Goal: Task Accomplishment & Management: Manage account settings

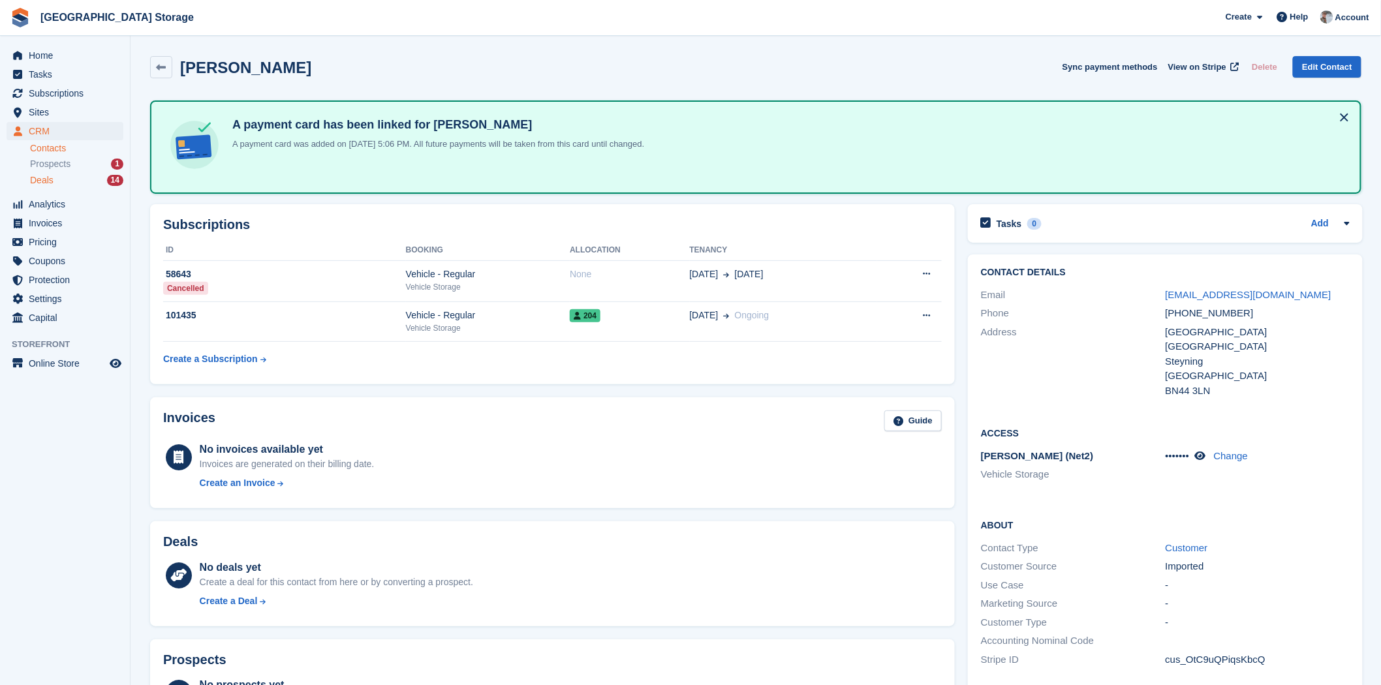
click at [63, 179] on div "Deals 14" at bounding box center [76, 180] width 93 height 12
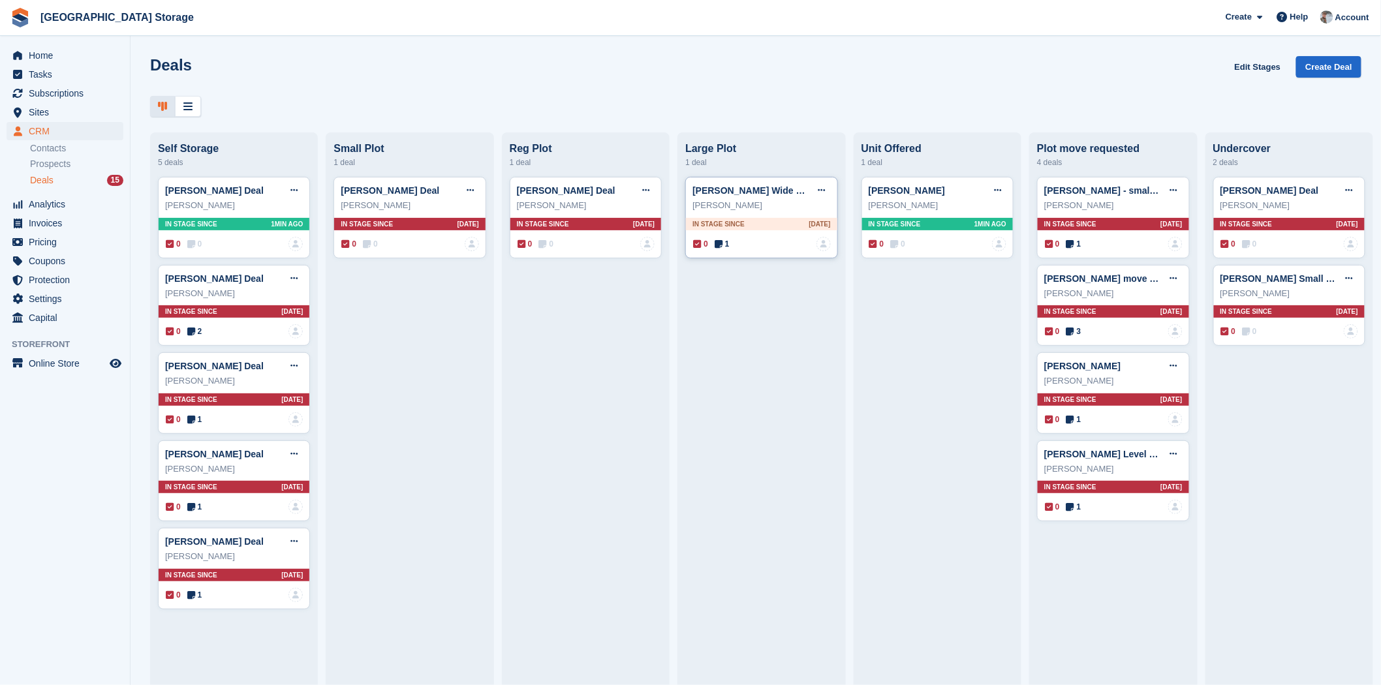
click at [716, 249] on icon at bounding box center [719, 244] width 8 height 9
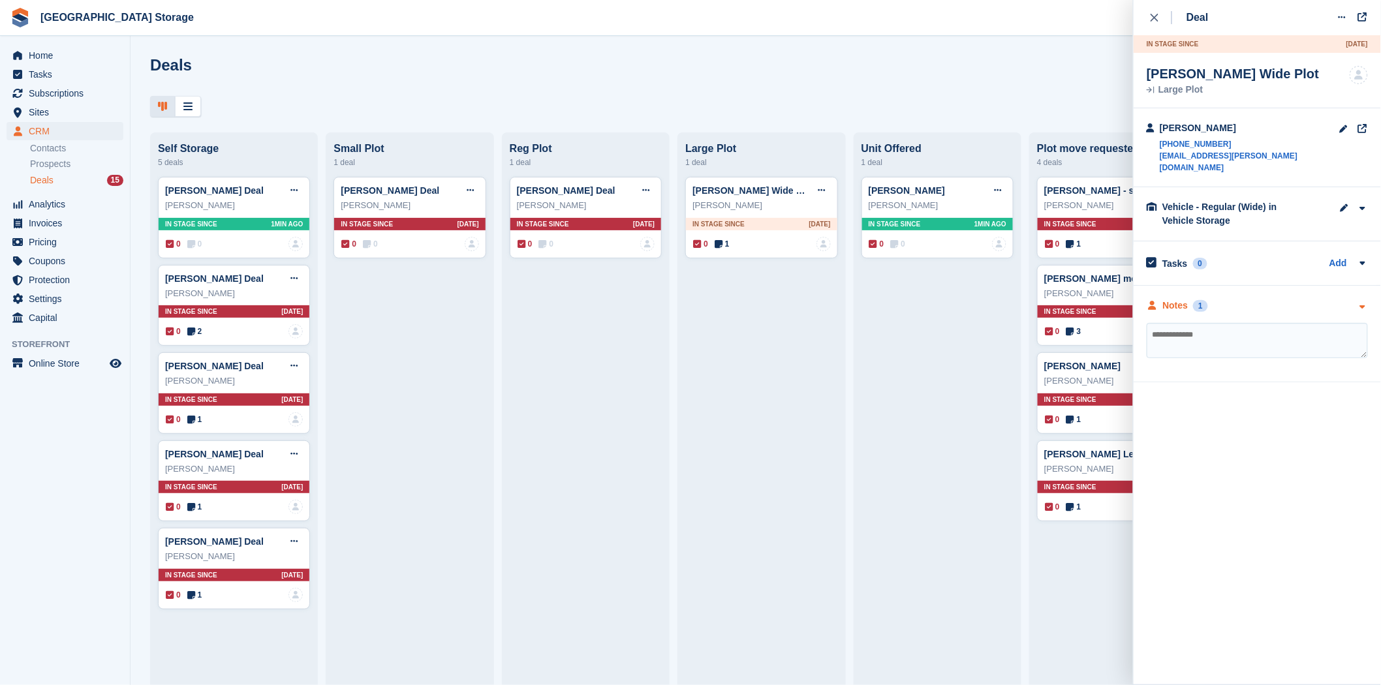
click at [1183, 299] on div "Notes" at bounding box center [1175, 306] width 25 height 14
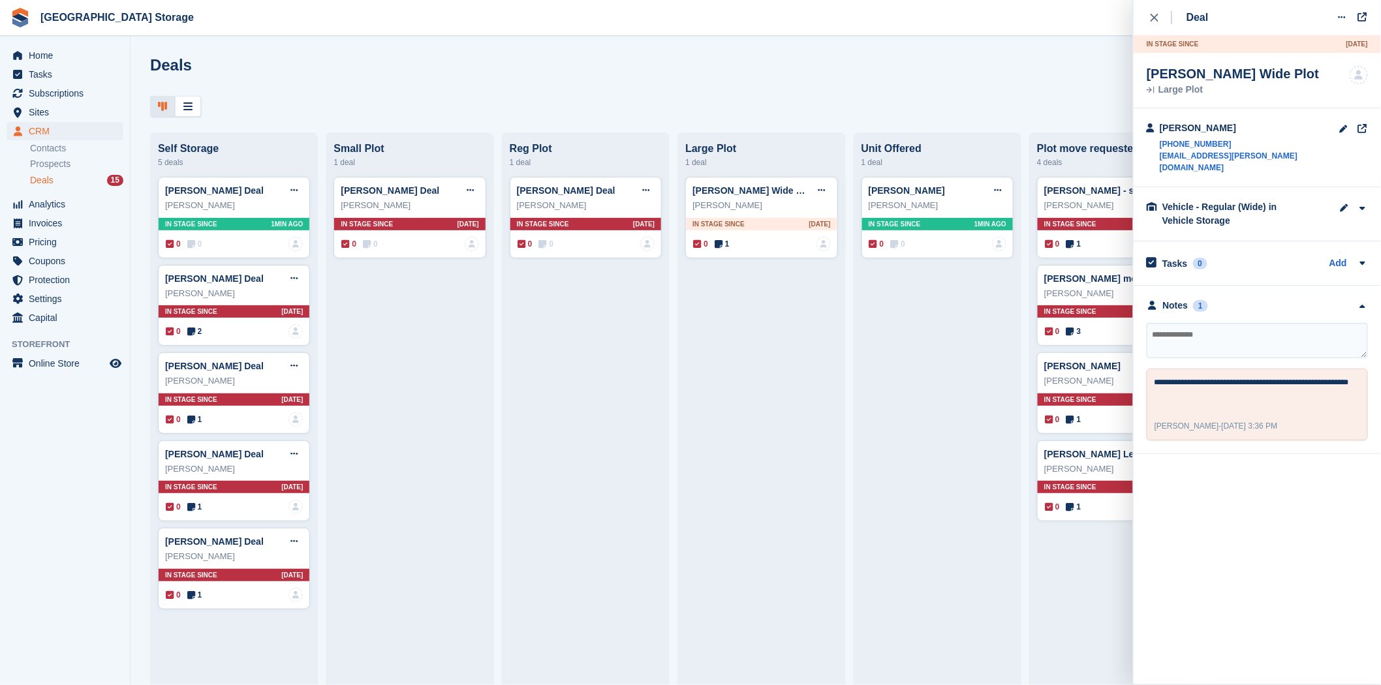
click at [683, 98] on div at bounding box center [755, 107] width 1211 height 22
click at [1153, 22] on div "close" at bounding box center [1162, 17] width 22 height 13
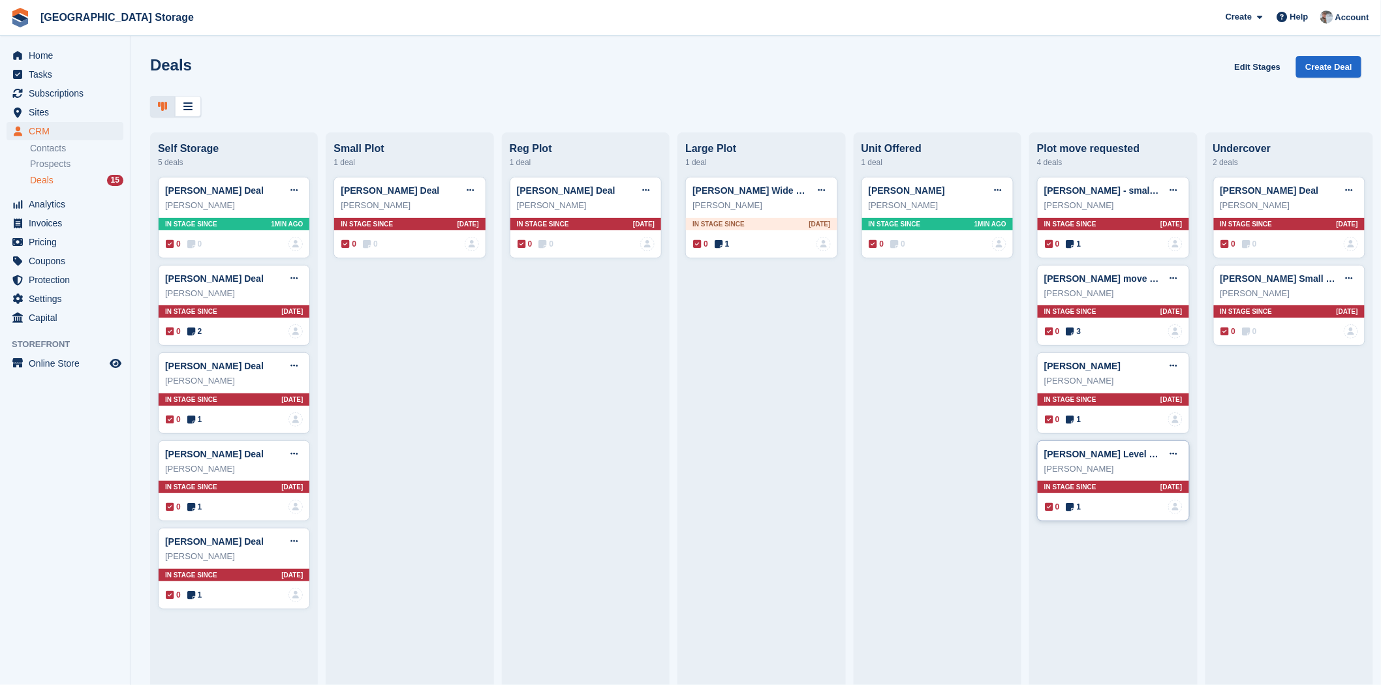
click at [1075, 513] on span "1" at bounding box center [1073, 507] width 15 height 12
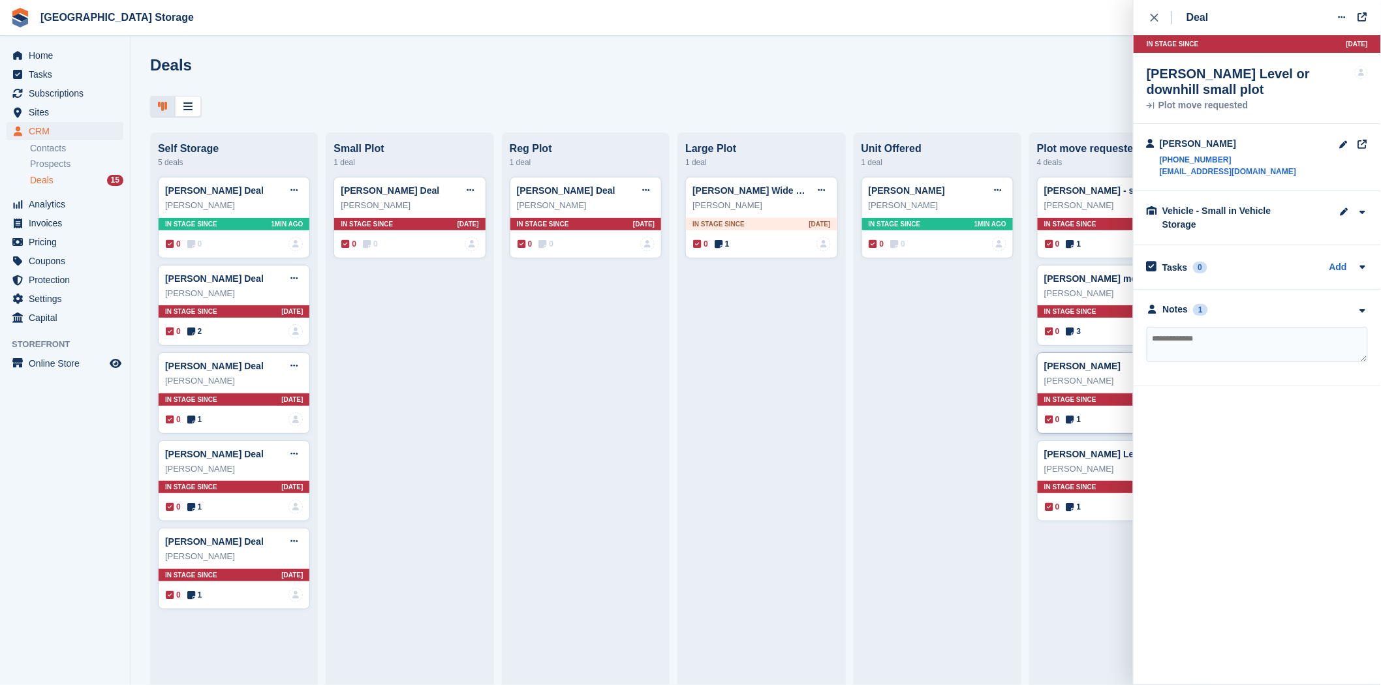
click at [1080, 425] on span "1" at bounding box center [1073, 420] width 15 height 12
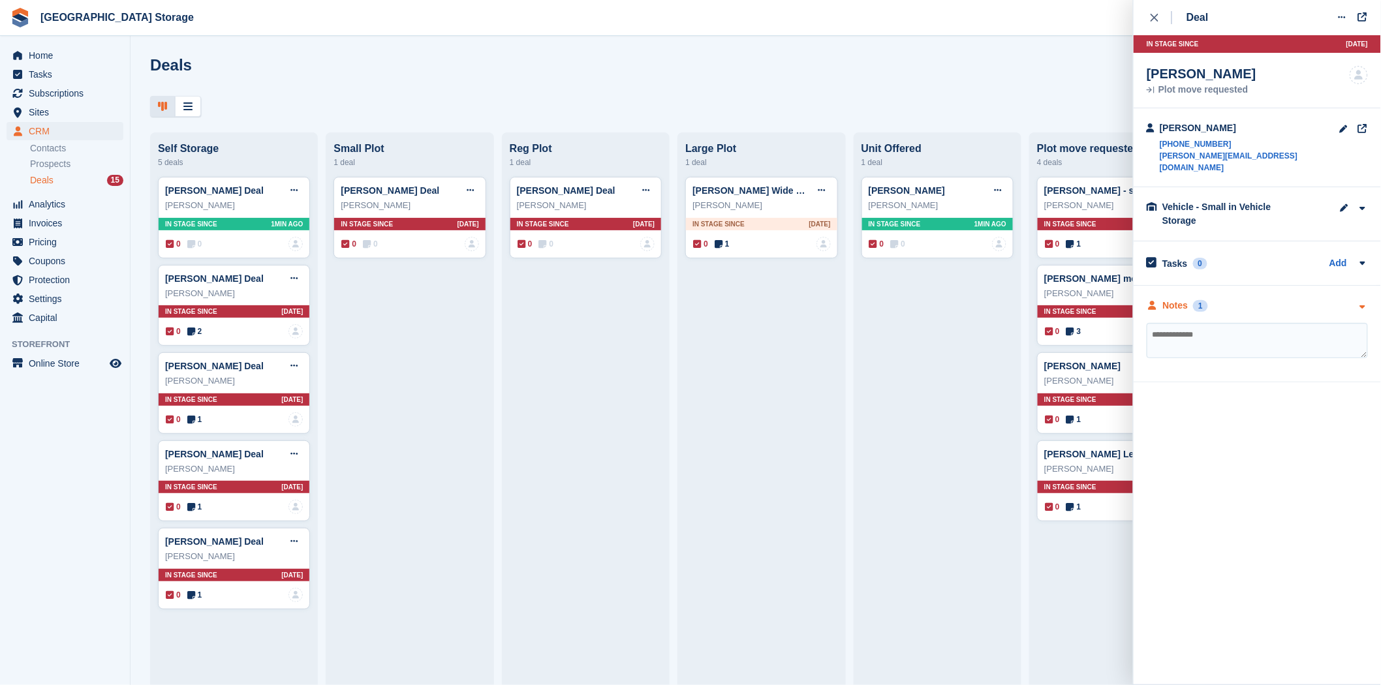
click at [1185, 299] on div "Notes" at bounding box center [1175, 306] width 25 height 14
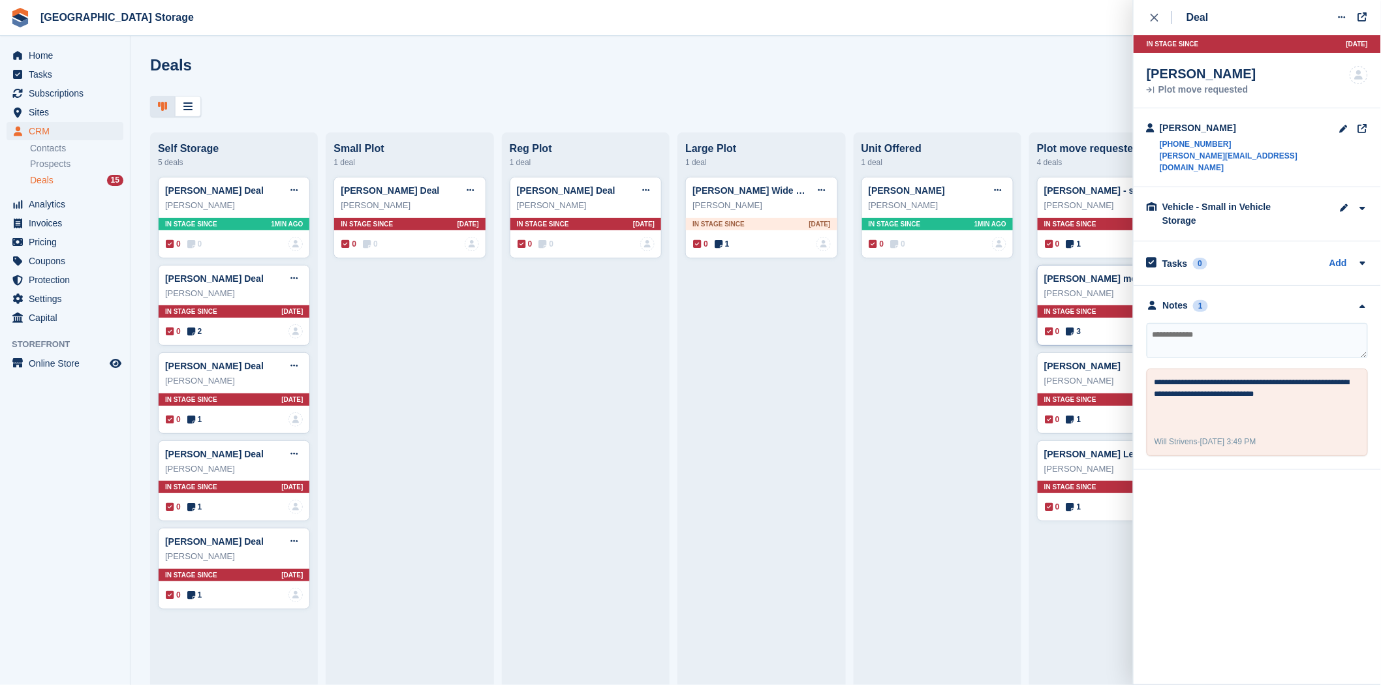
click at [1073, 330] on span "3" at bounding box center [1073, 332] width 15 height 12
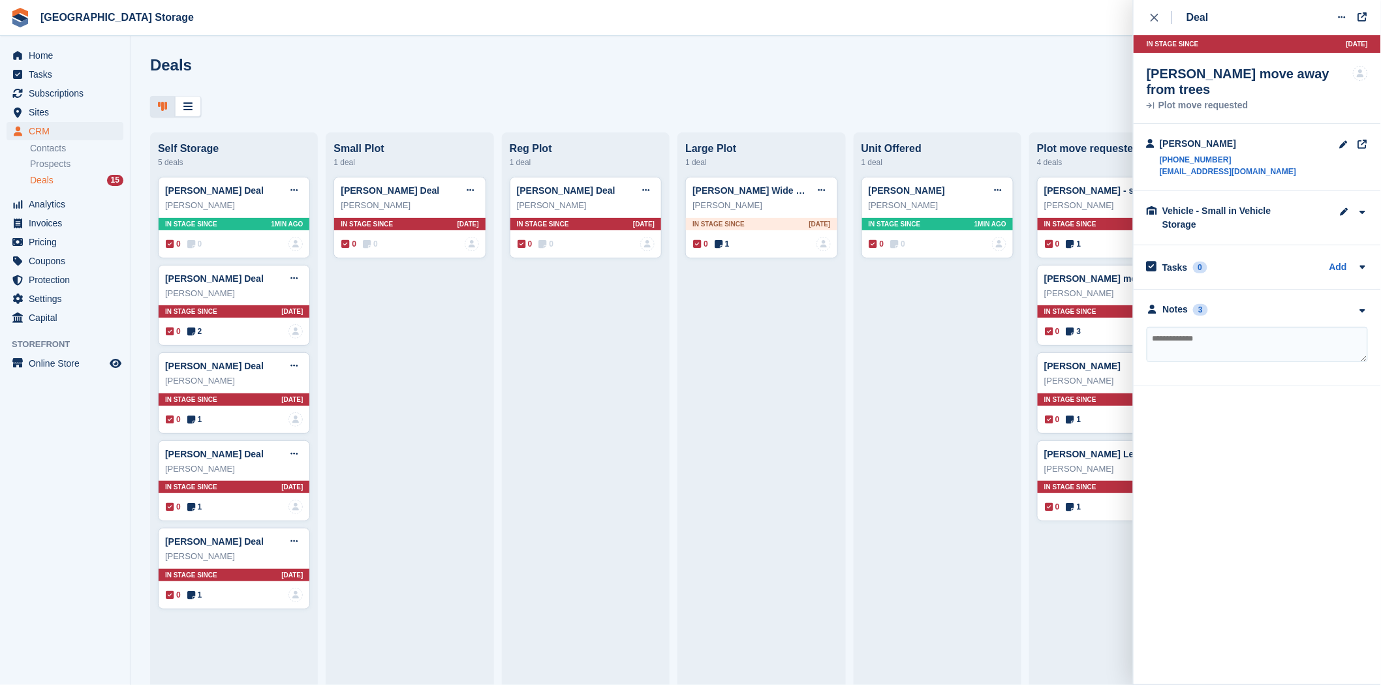
click at [981, 335] on div "ALISON BUTLER Deal Edit deal Mark as won Mark as lost Delete deal ALISON BUTLER…" at bounding box center [937, 426] width 152 height 498
click at [1151, 18] on icon "close" at bounding box center [1155, 18] width 8 height 8
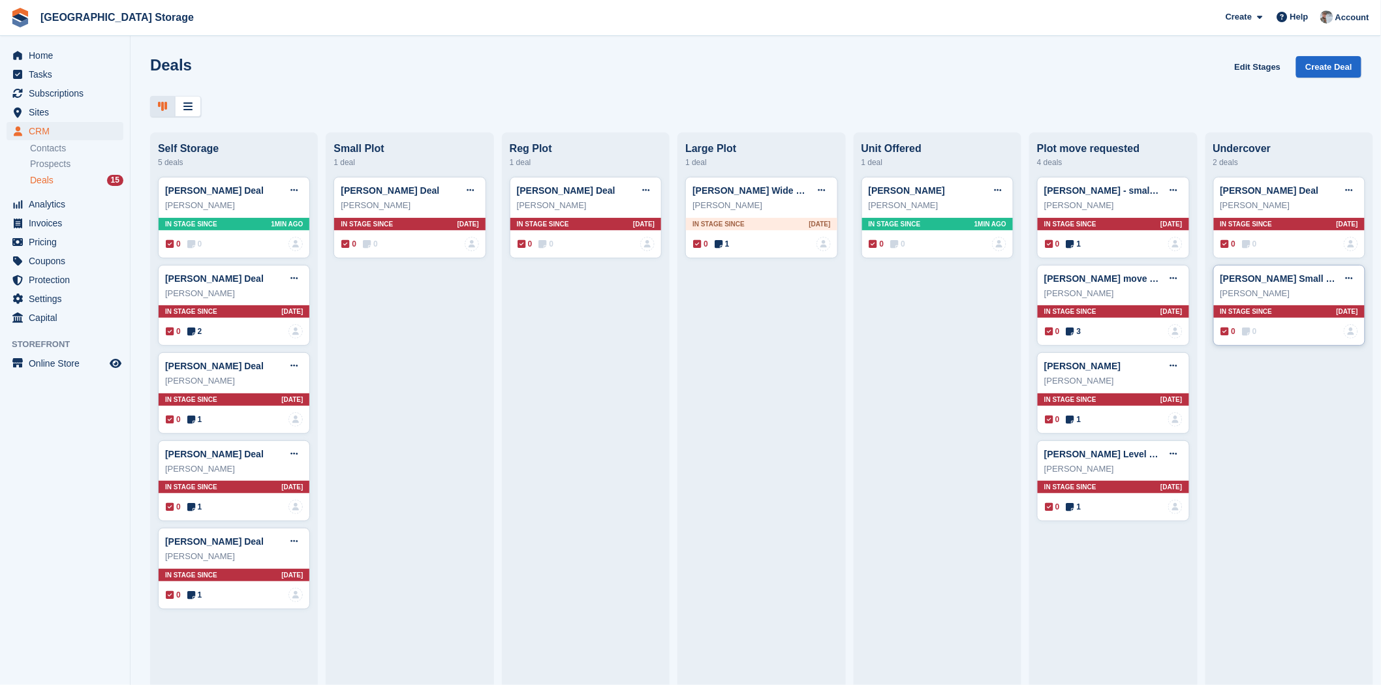
click at [1252, 339] on div "0 0 No one is assigned to this deal" at bounding box center [1289, 331] width 137 height 14
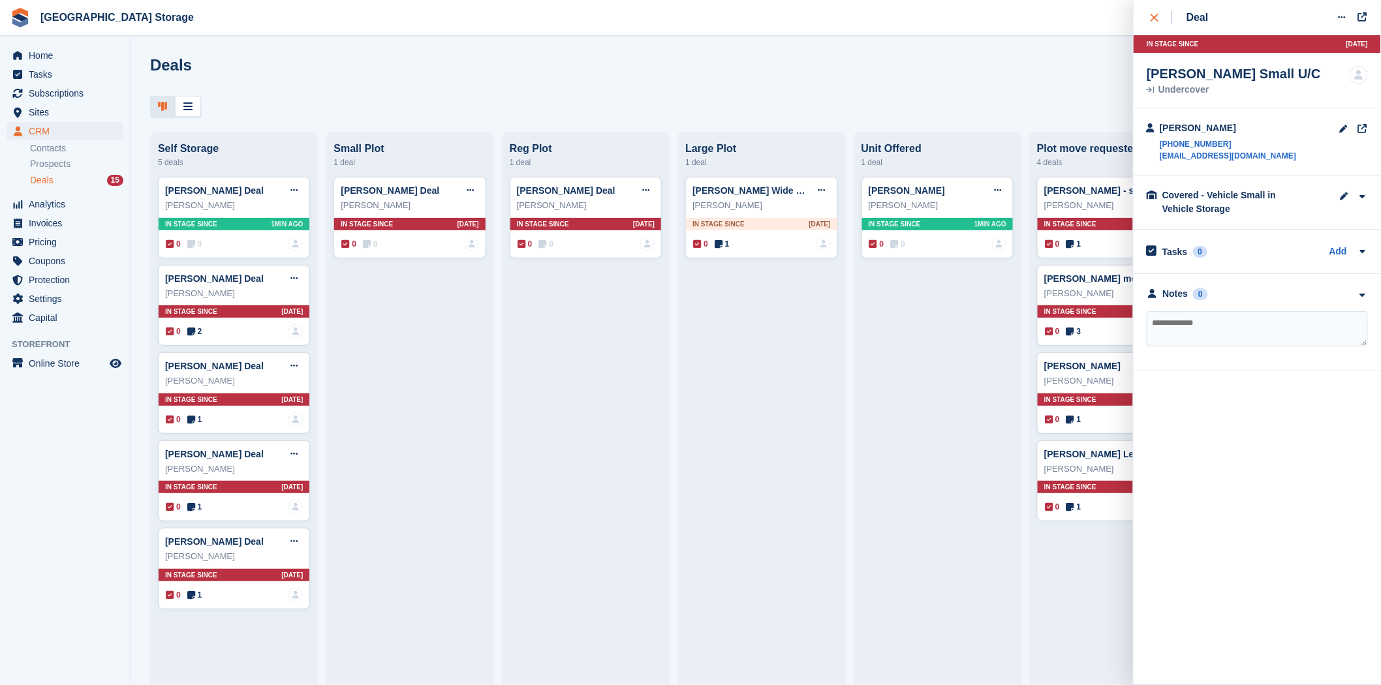
click at [1153, 12] on div "close" at bounding box center [1162, 17] width 22 height 13
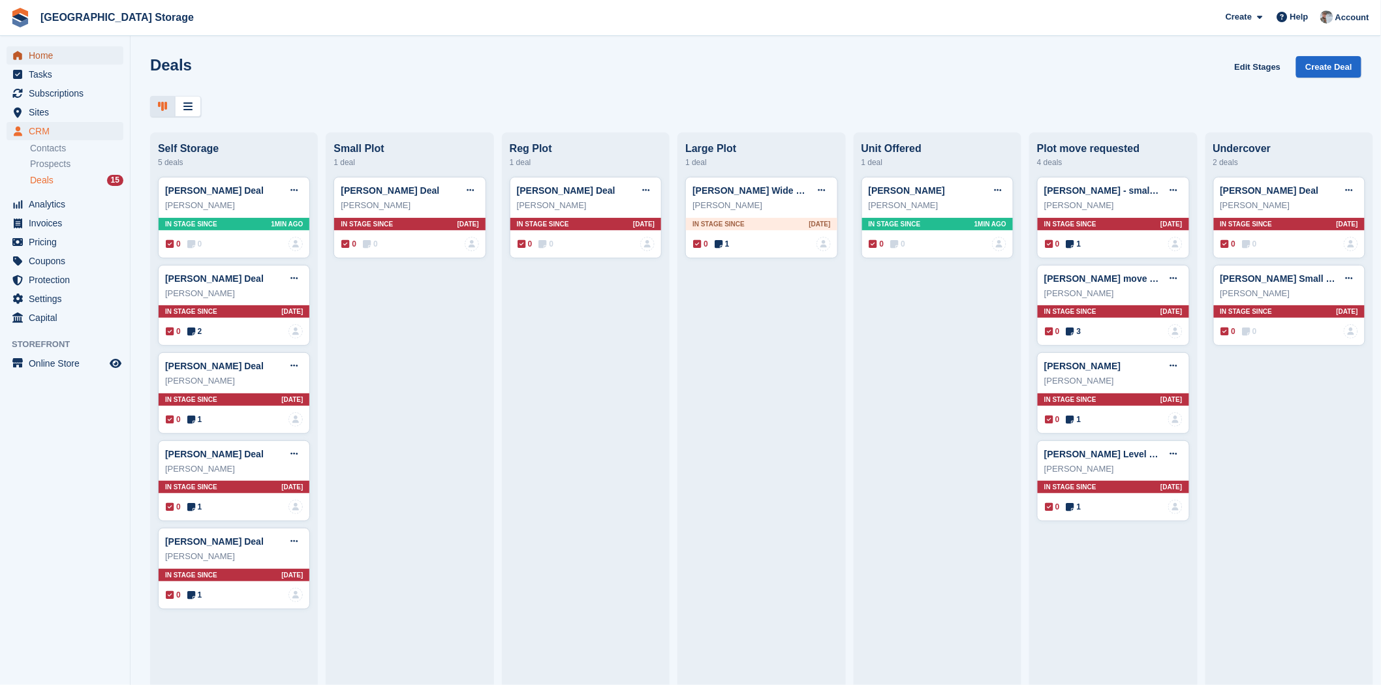
click at [61, 62] on span "Home" at bounding box center [68, 55] width 78 height 18
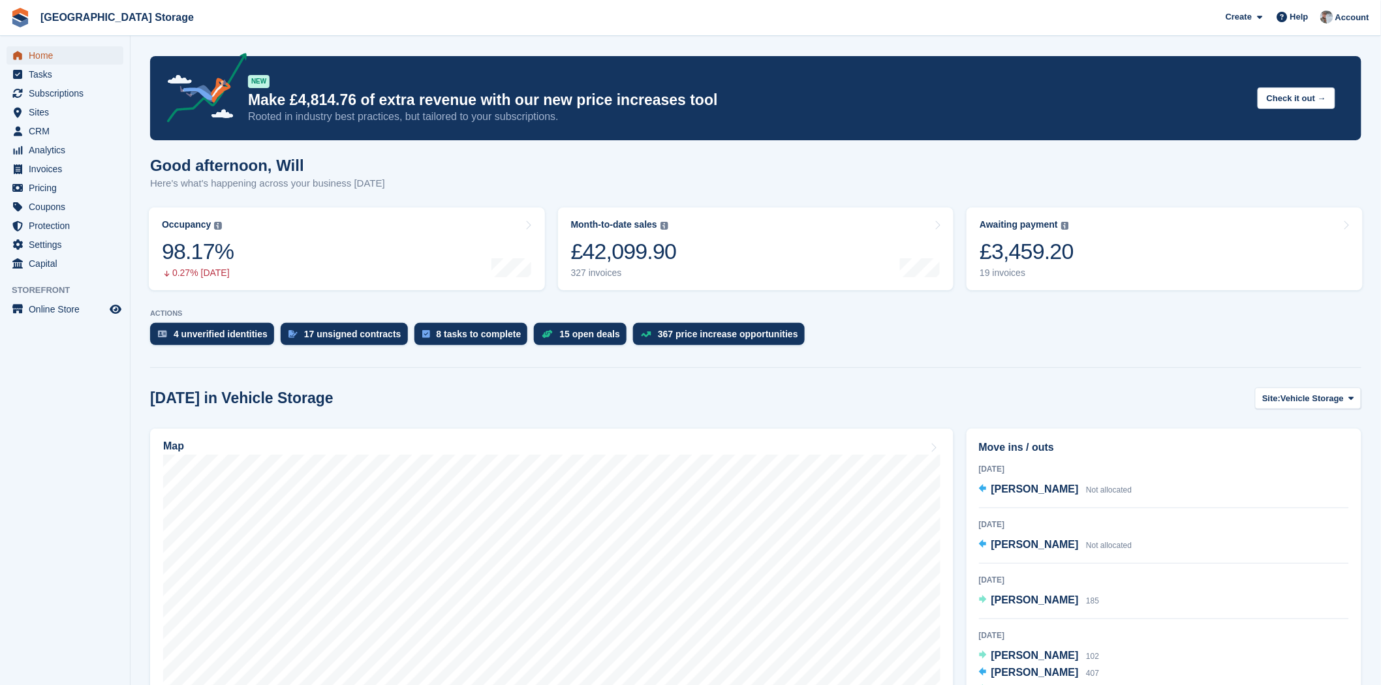
click at [77, 53] on span "Home" at bounding box center [68, 55] width 78 height 18
click at [85, 167] on span "Invoices" at bounding box center [68, 169] width 78 height 18
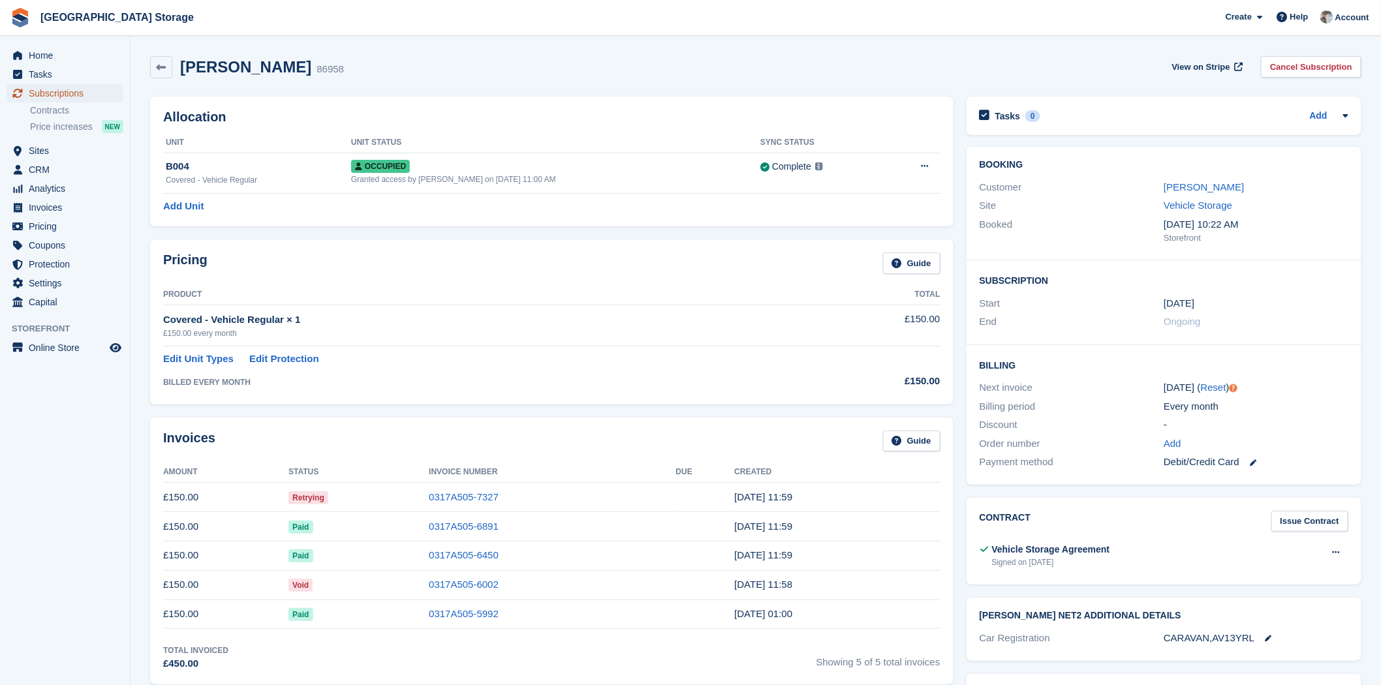
click at [47, 93] on span "Subscriptions" at bounding box center [68, 93] width 78 height 18
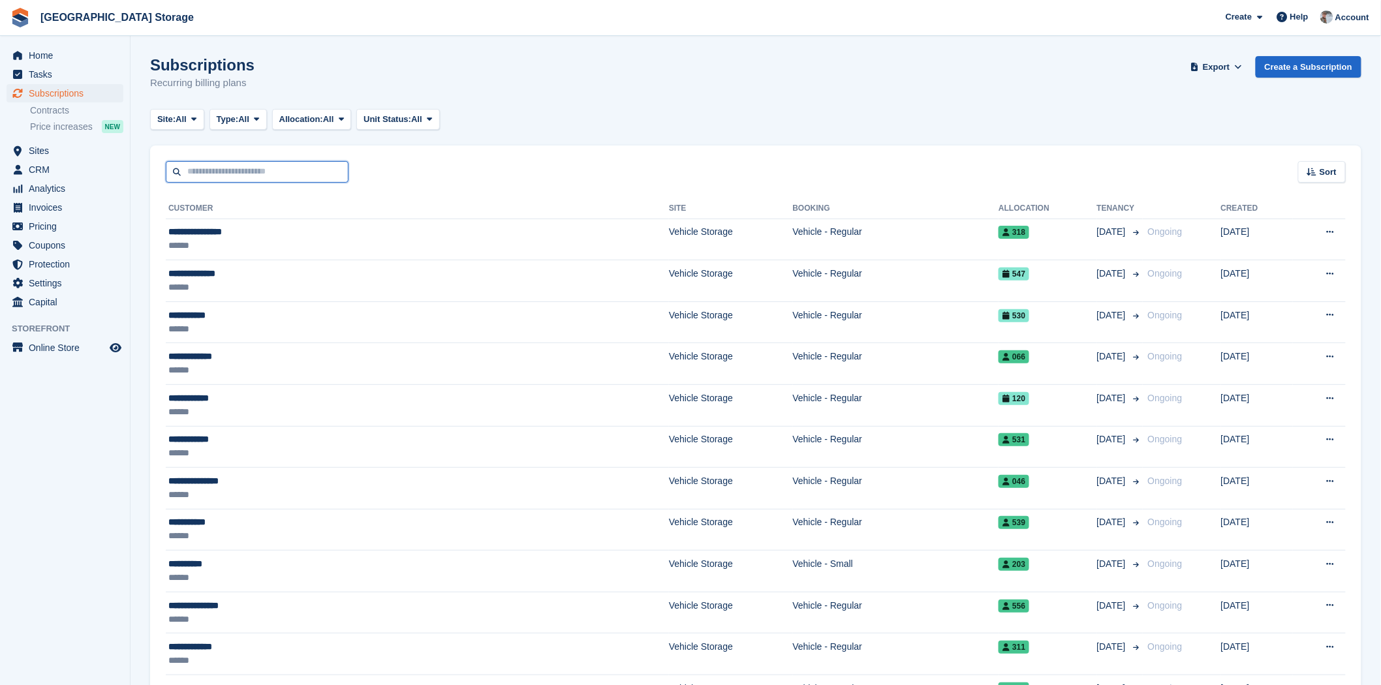
click at [257, 173] on input "text" at bounding box center [257, 172] width 183 height 22
type input "*******"
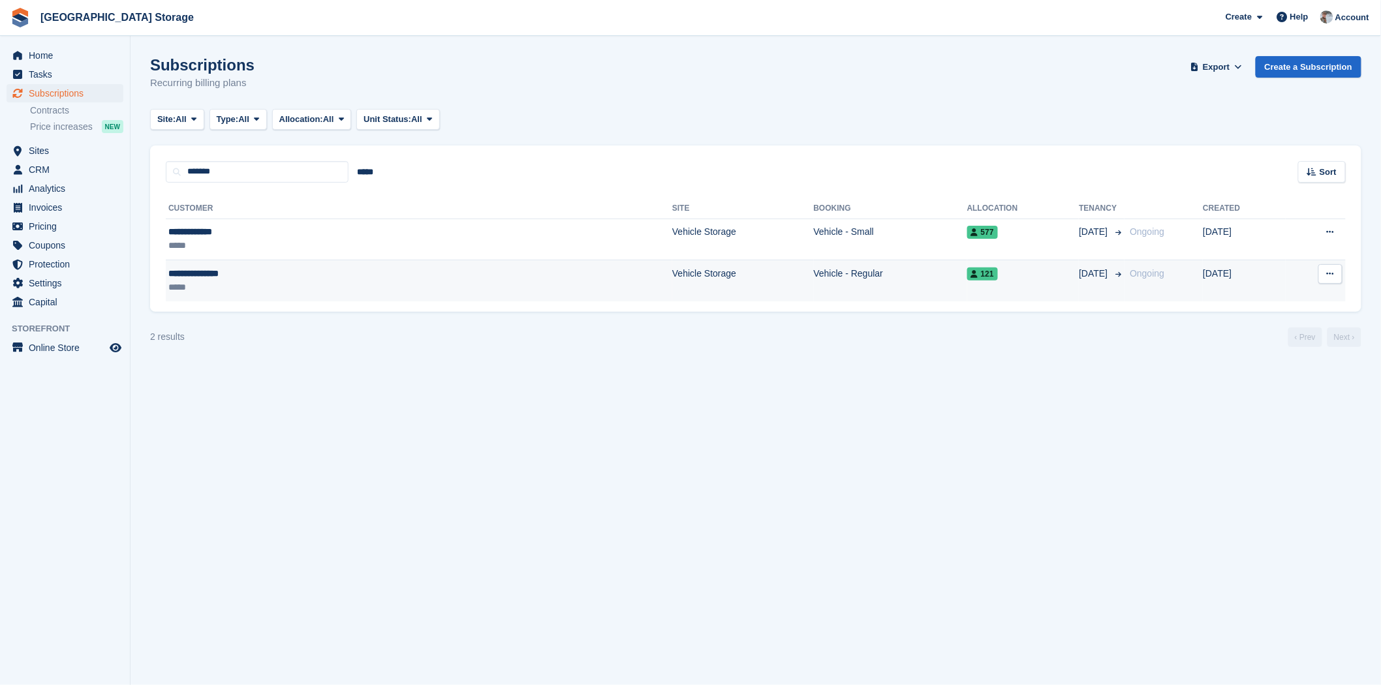
drag, startPoint x: 805, startPoint y: 281, endPoint x: 811, endPoint y: 275, distance: 7.9
click at [814, 281] on td "Vehicle - Regular" at bounding box center [890, 280] width 153 height 41
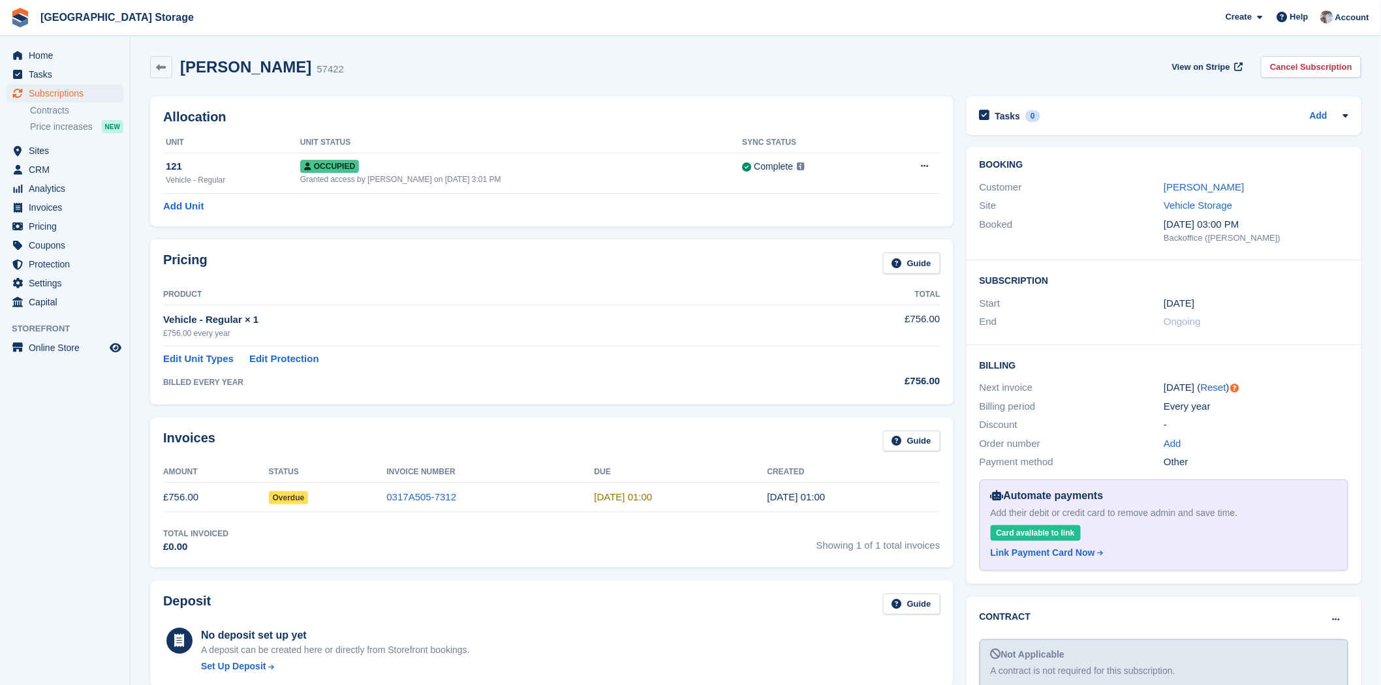
click at [1223, 179] on div "Customer Brynley Hocking" at bounding box center [1164, 187] width 369 height 19
click at [1223, 187] on link "[PERSON_NAME]" at bounding box center [1204, 186] width 80 height 11
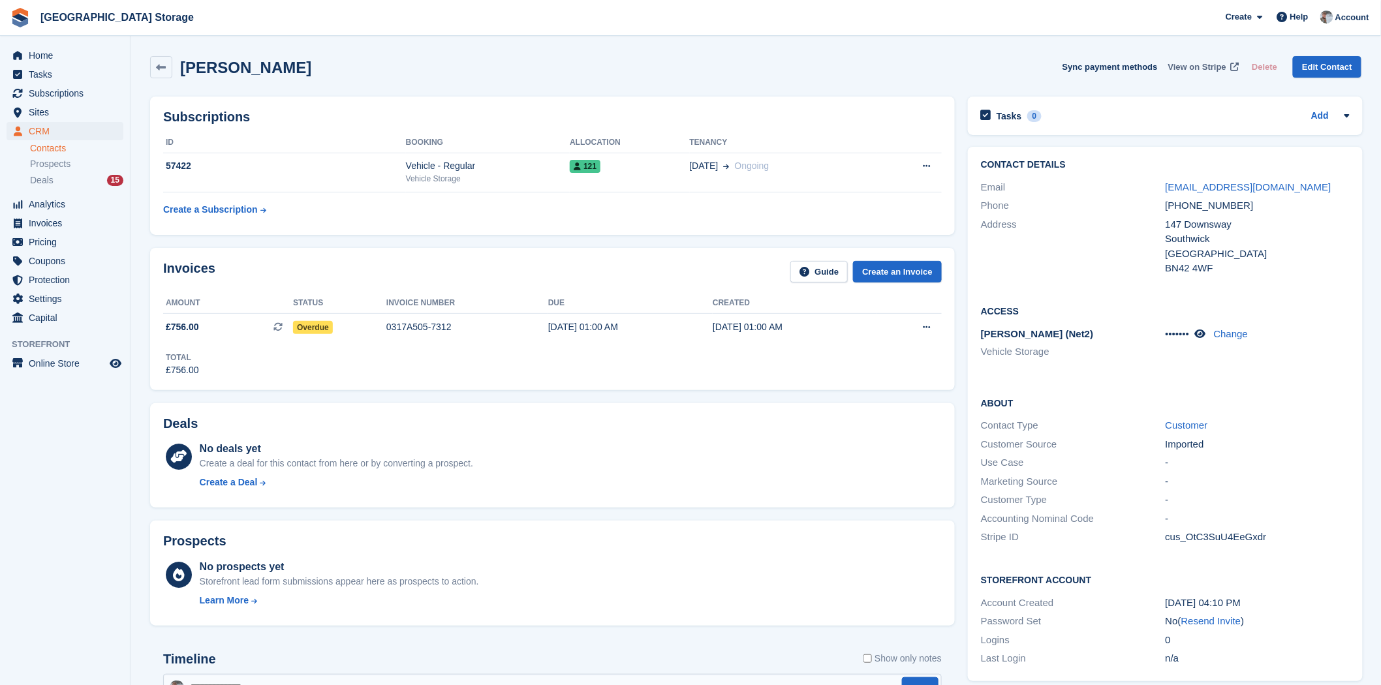
click at [1209, 61] on span "View on Stripe" at bounding box center [1197, 67] width 58 height 13
click at [41, 57] on span "Home" at bounding box center [68, 55] width 78 height 18
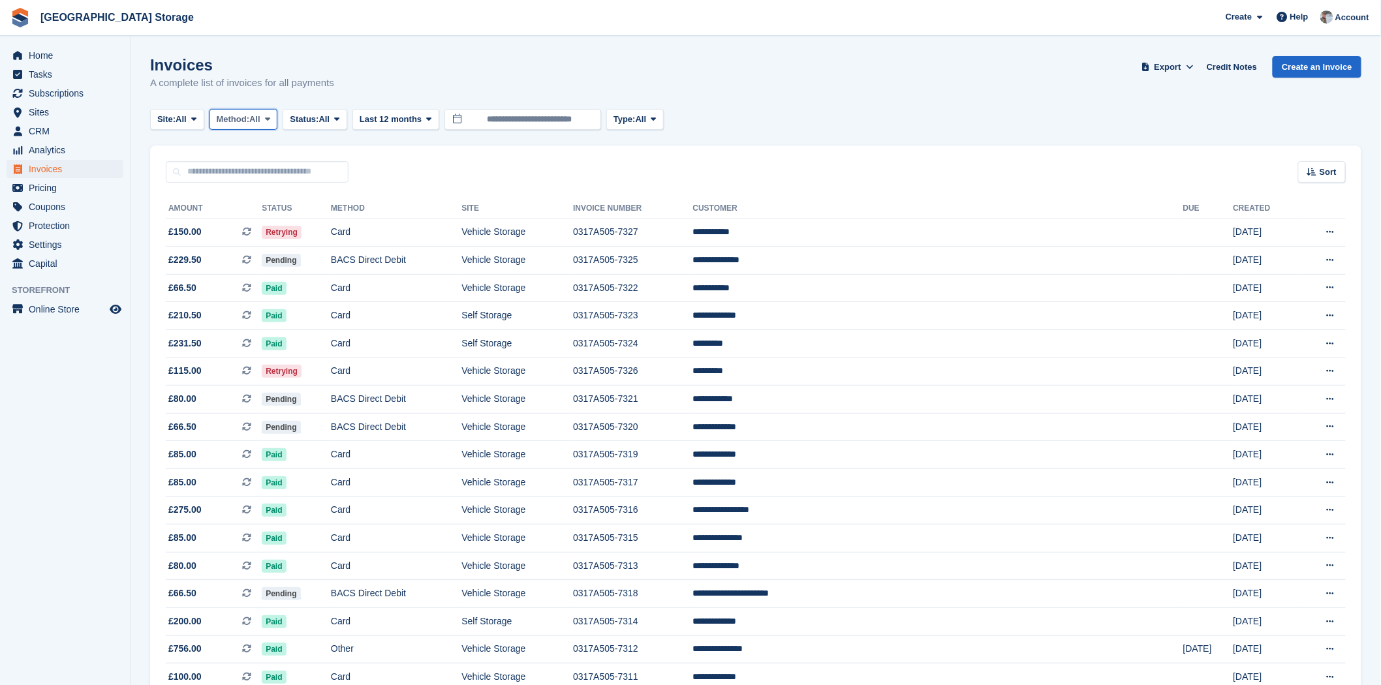
click at [247, 118] on span "Method:" at bounding box center [233, 119] width 33 height 13
click at [307, 114] on span "Status:" at bounding box center [304, 119] width 29 height 13
click at [315, 219] on link "Open" at bounding box center [345, 220] width 114 height 23
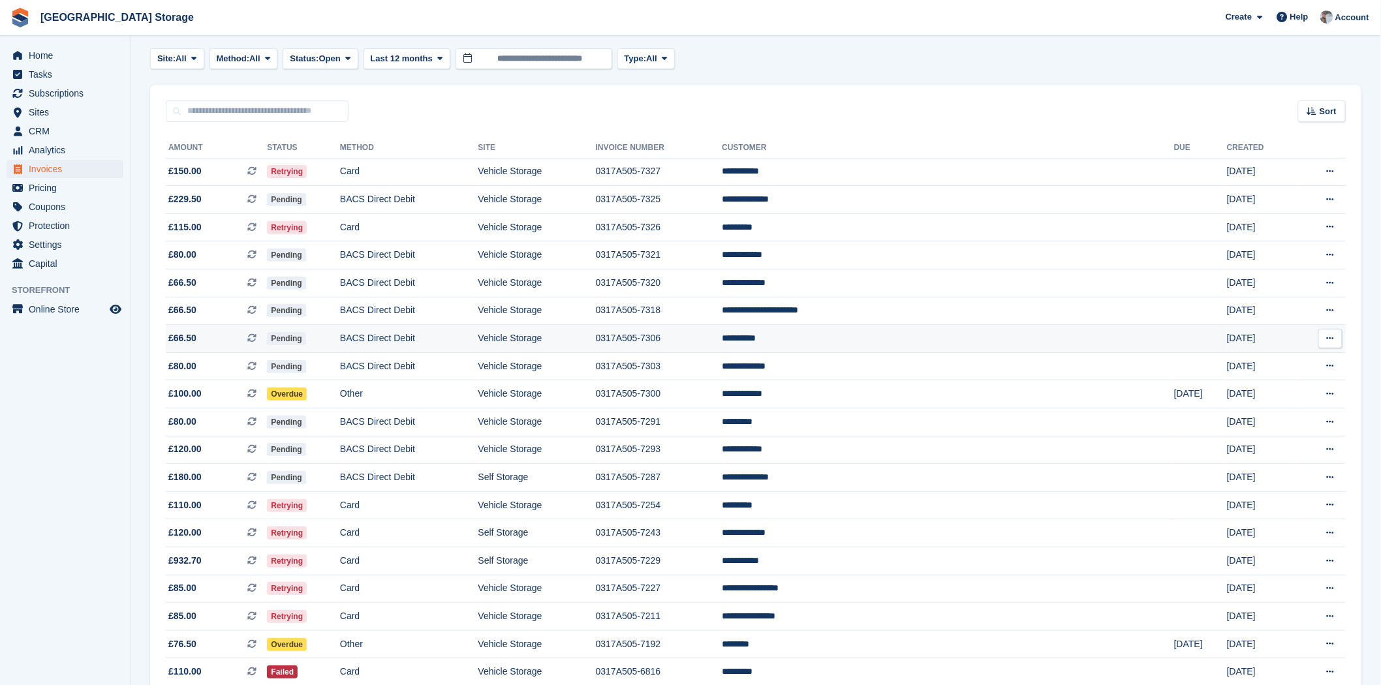
scroll to position [131, 0]
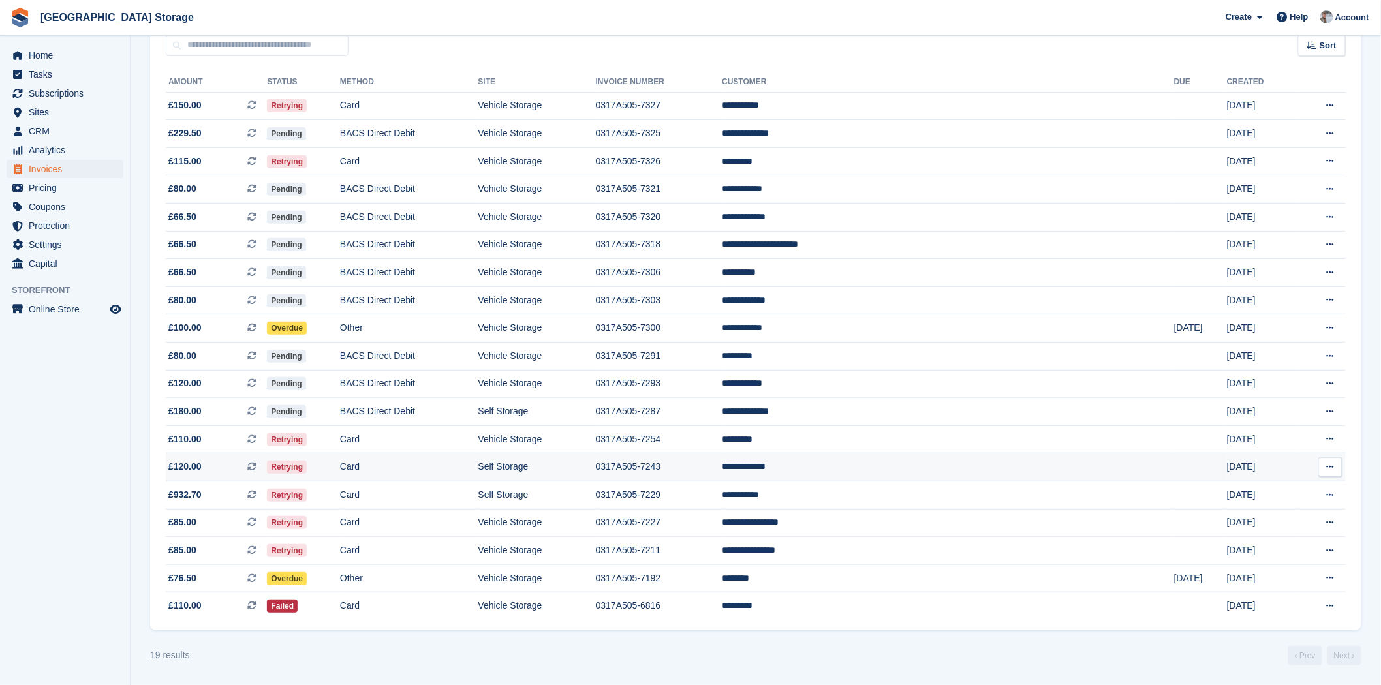
click at [722, 466] on td "0317A505-7243" at bounding box center [659, 468] width 127 height 28
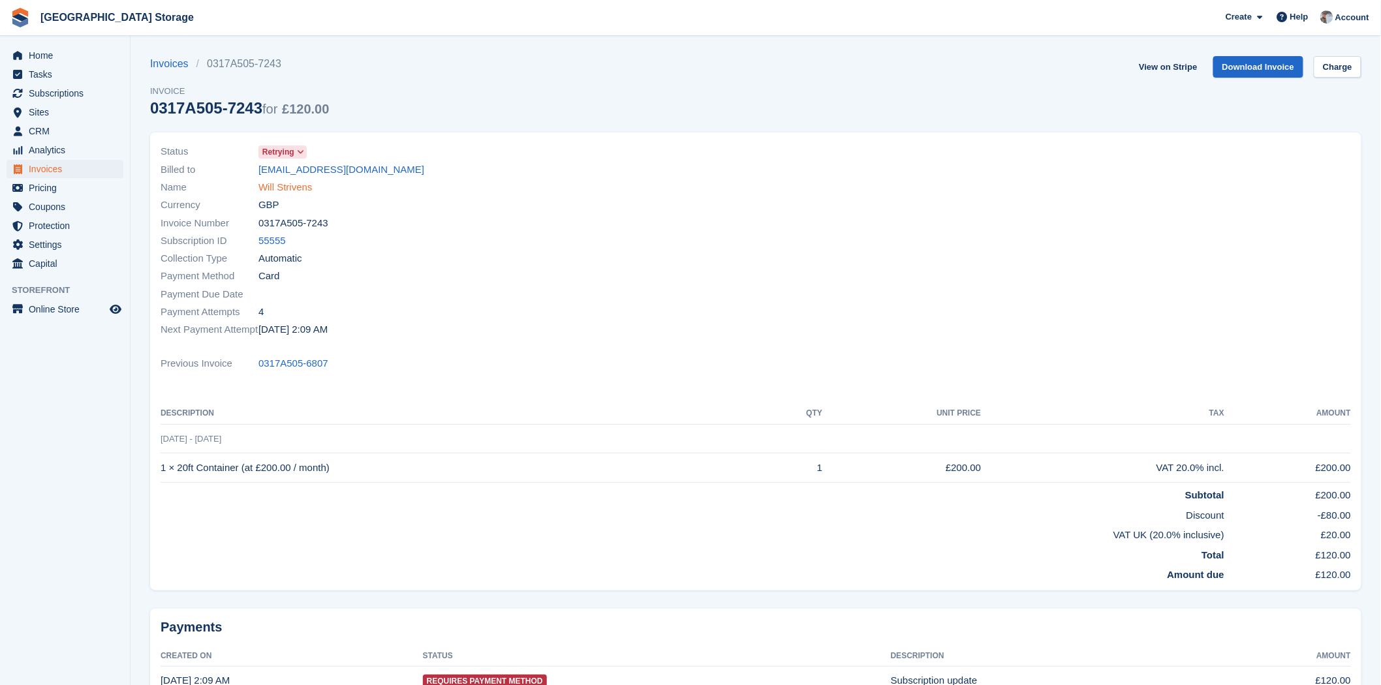
click at [305, 185] on link "Will Strivens" at bounding box center [285, 187] width 54 height 15
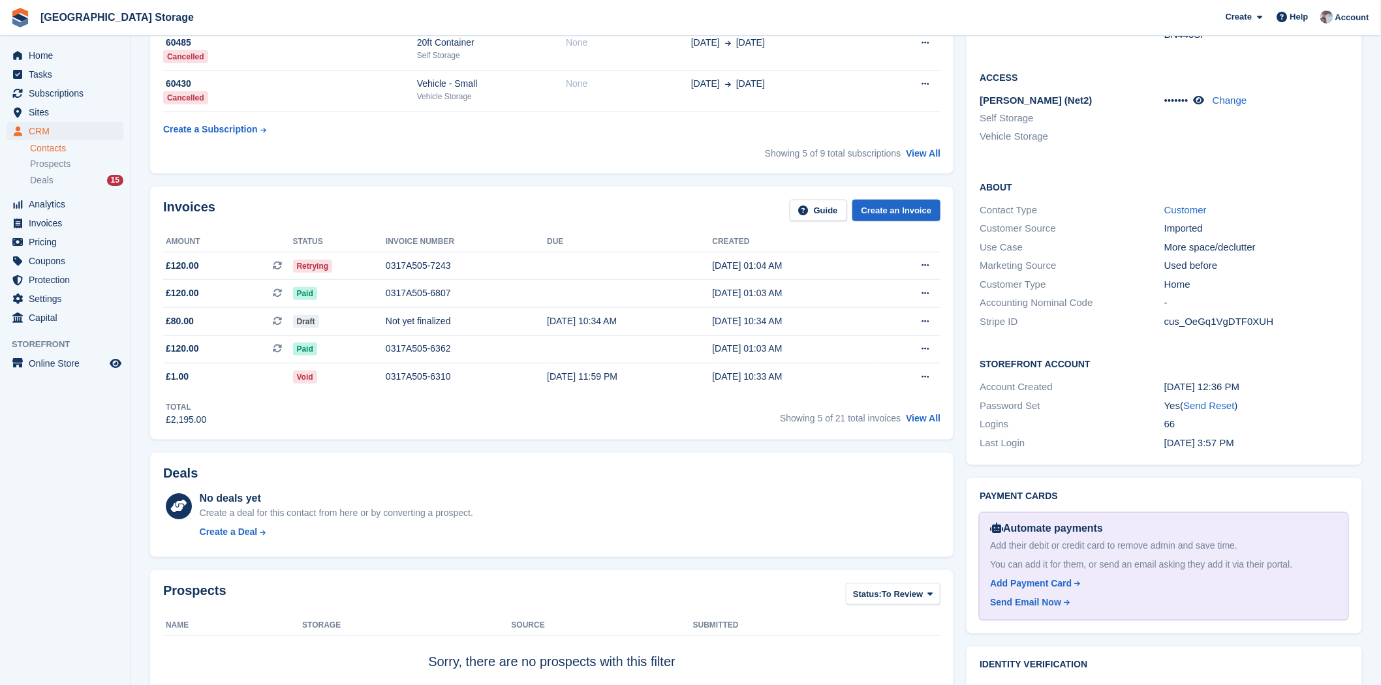
scroll to position [362, 0]
click at [1028, 580] on div "Add Payment Card" at bounding box center [1031, 585] width 82 height 14
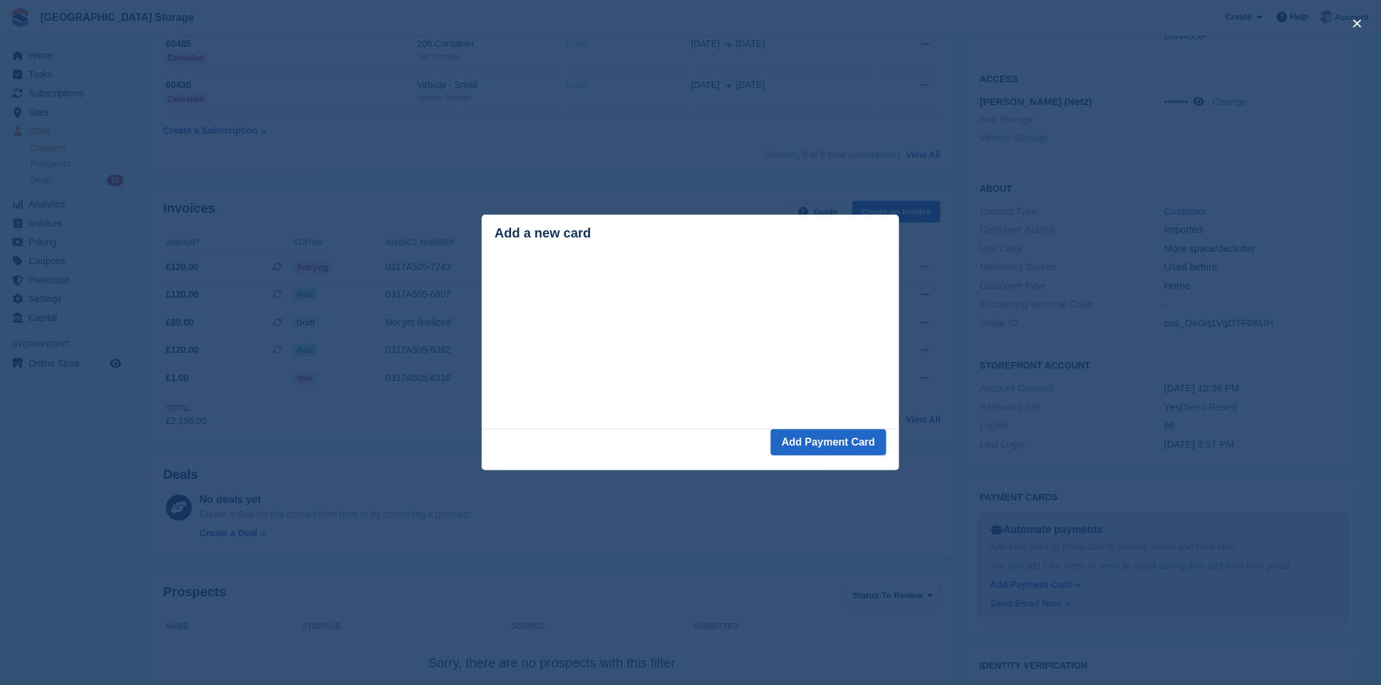
click at [677, 446] on footer "Add Payment Card" at bounding box center [691, 449] width 418 height 41
click at [816, 448] on button "Add Payment Card" at bounding box center [829, 442] width 116 height 26
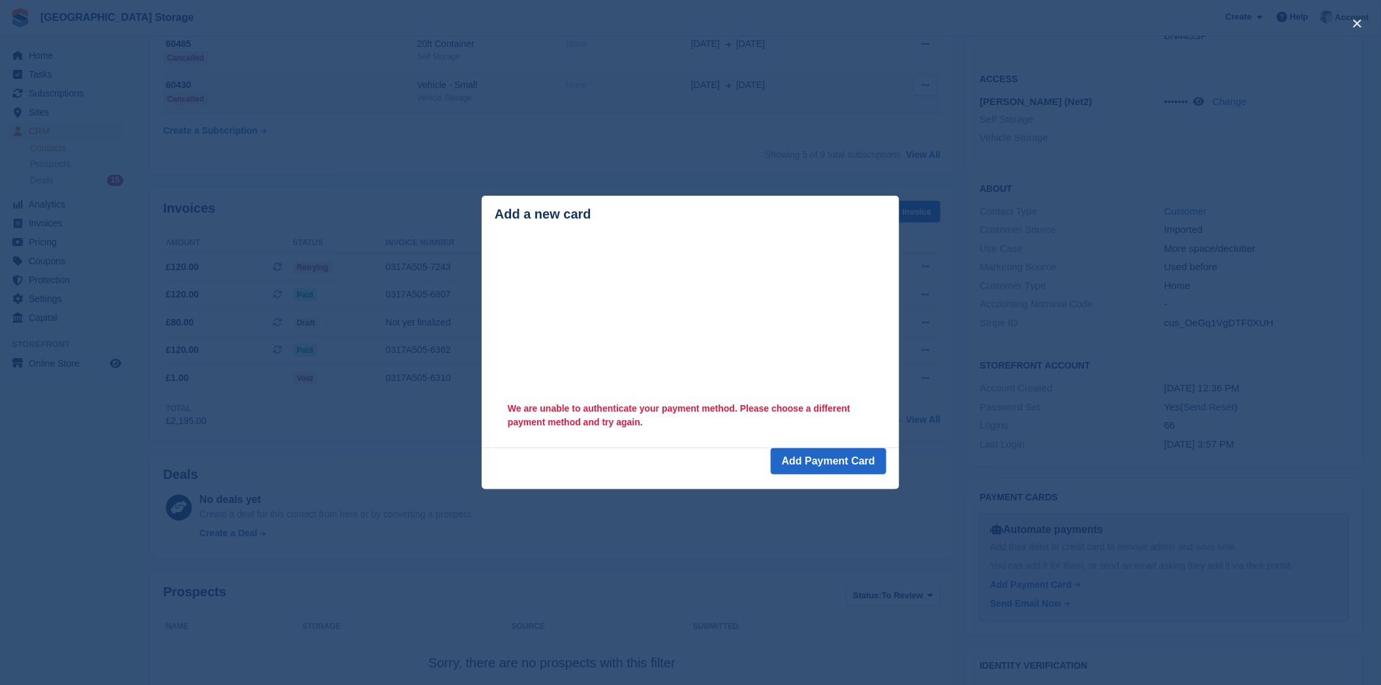
click at [885, 93] on div "close" at bounding box center [690, 342] width 1381 height 685
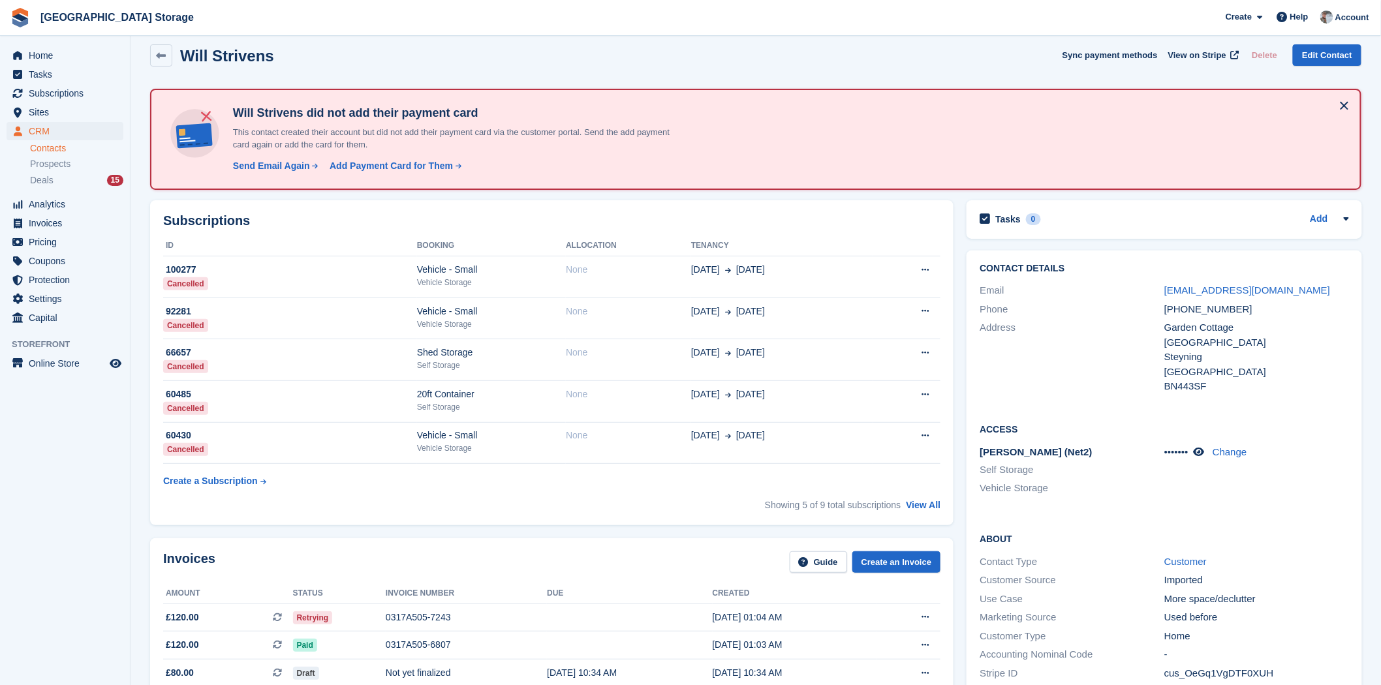
scroll to position [0, 0]
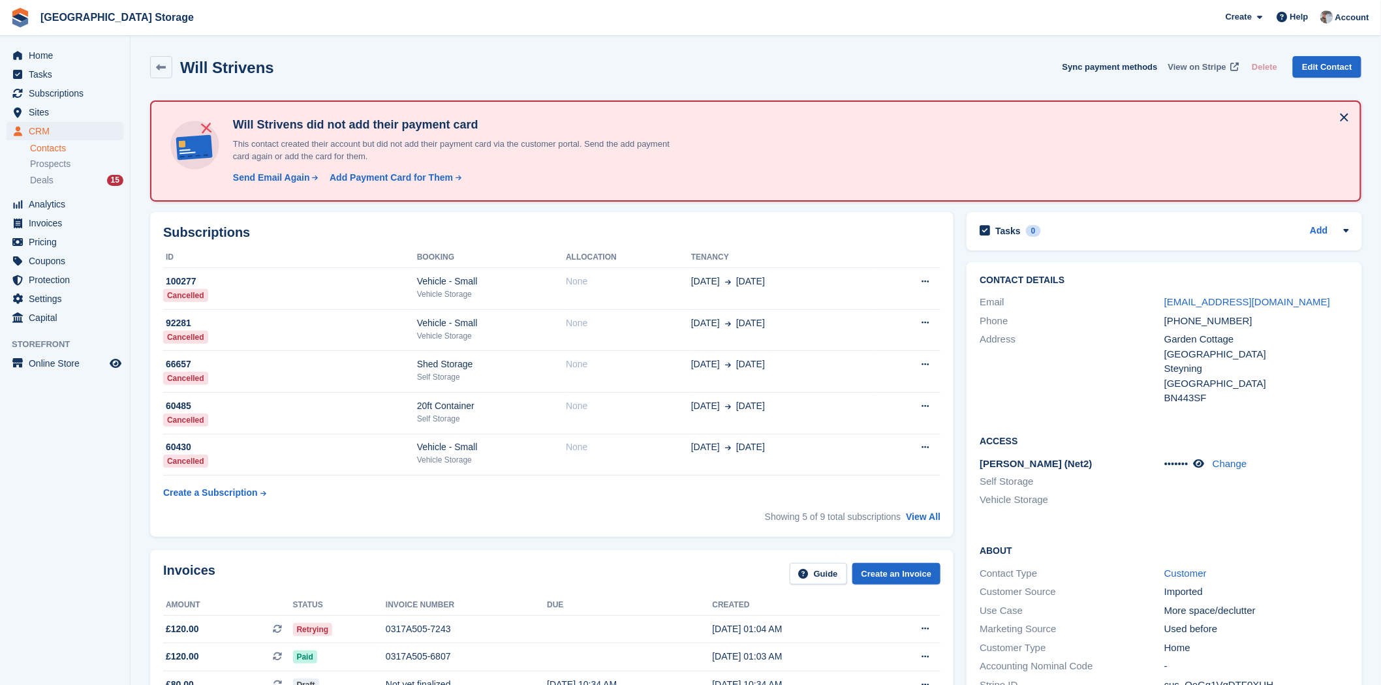
click at [1209, 67] on span "View on Stripe" at bounding box center [1197, 67] width 58 height 13
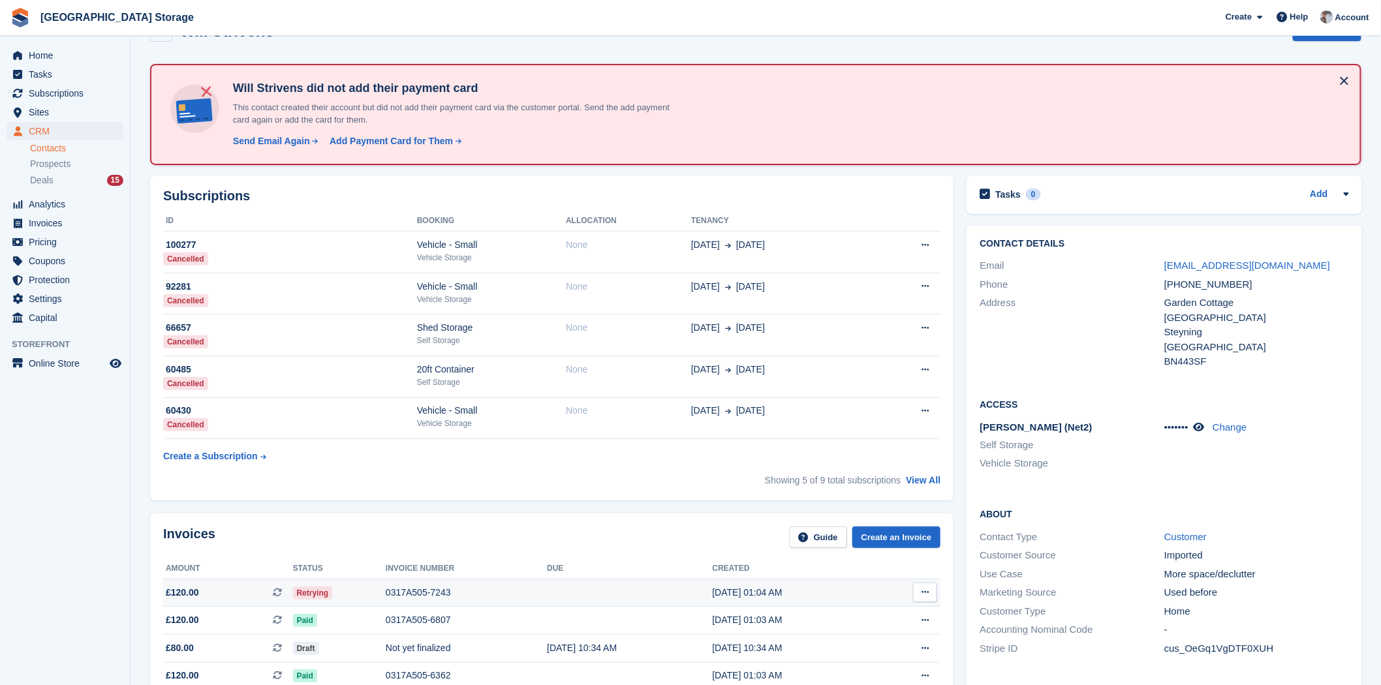
scroll to position [72, 0]
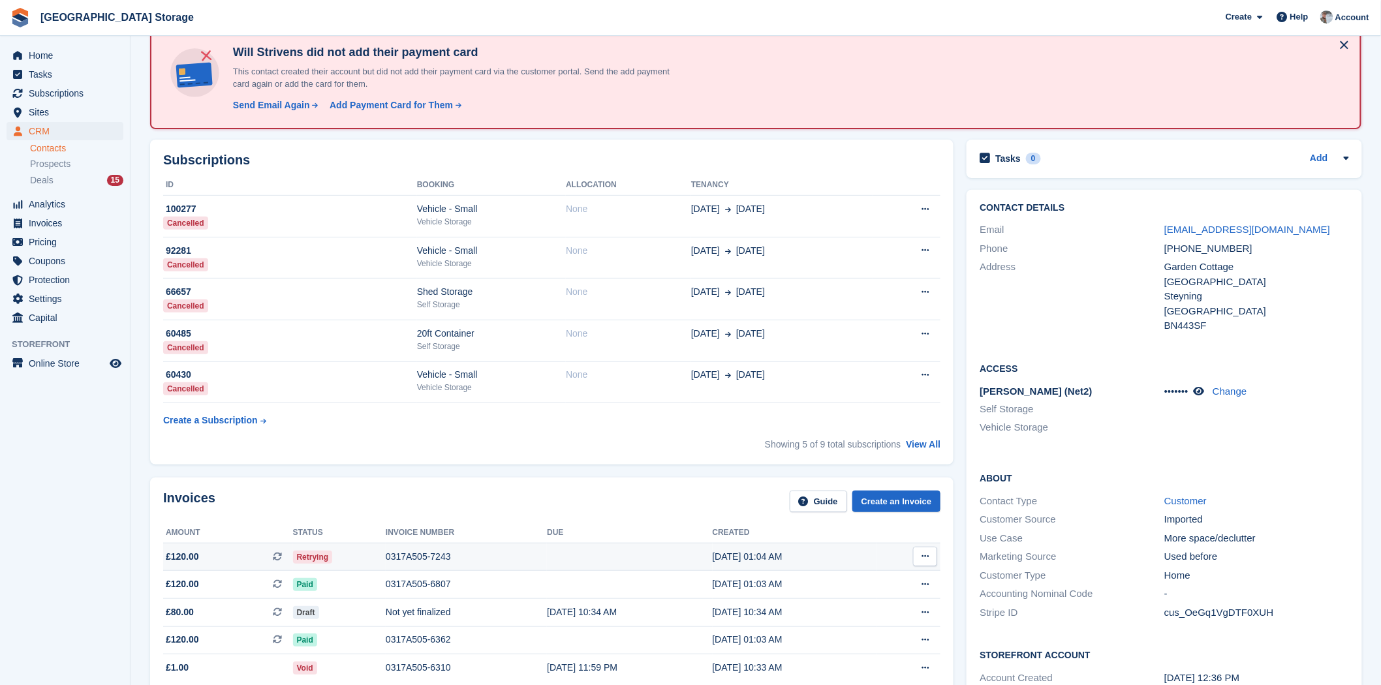
drag, startPoint x: 506, startPoint y: 561, endPoint x: 516, endPoint y: 559, distance: 10.1
click at [513, 564] on td "0317A505-7243" at bounding box center [466, 557] width 161 height 28
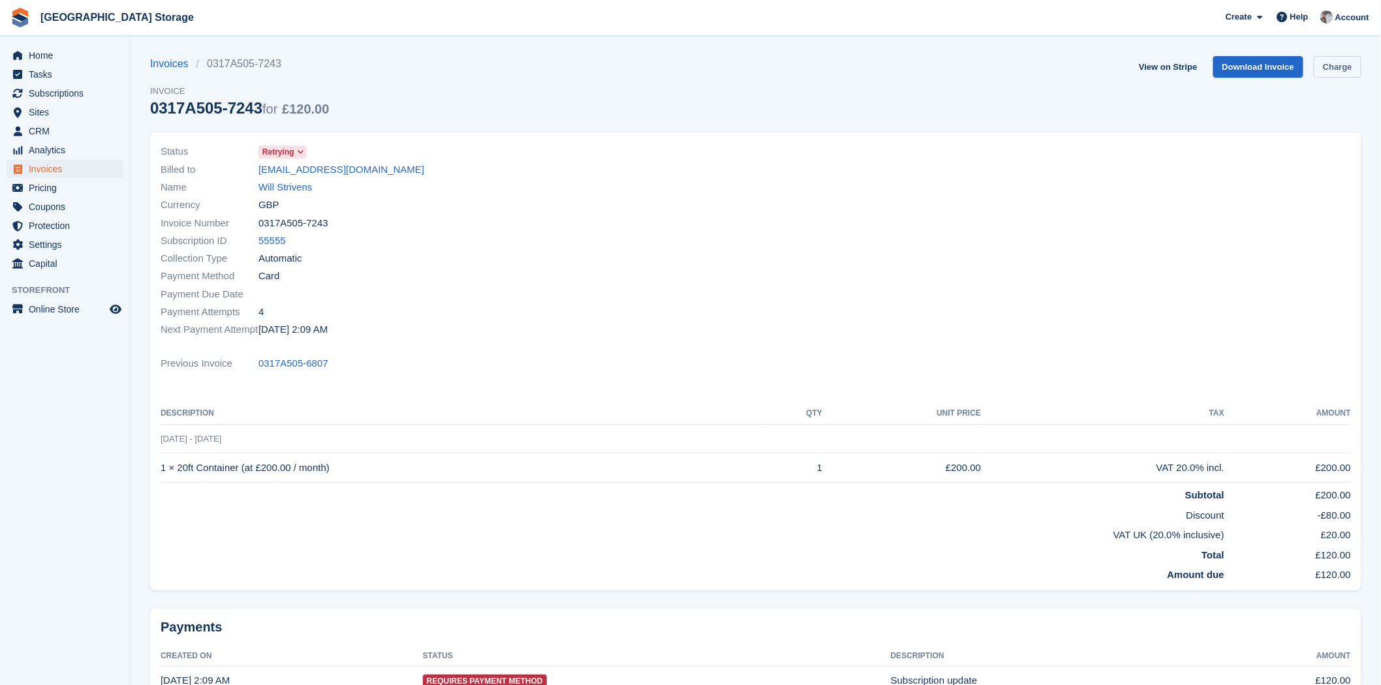
click at [1348, 70] on link "Charge" at bounding box center [1338, 67] width 48 height 22
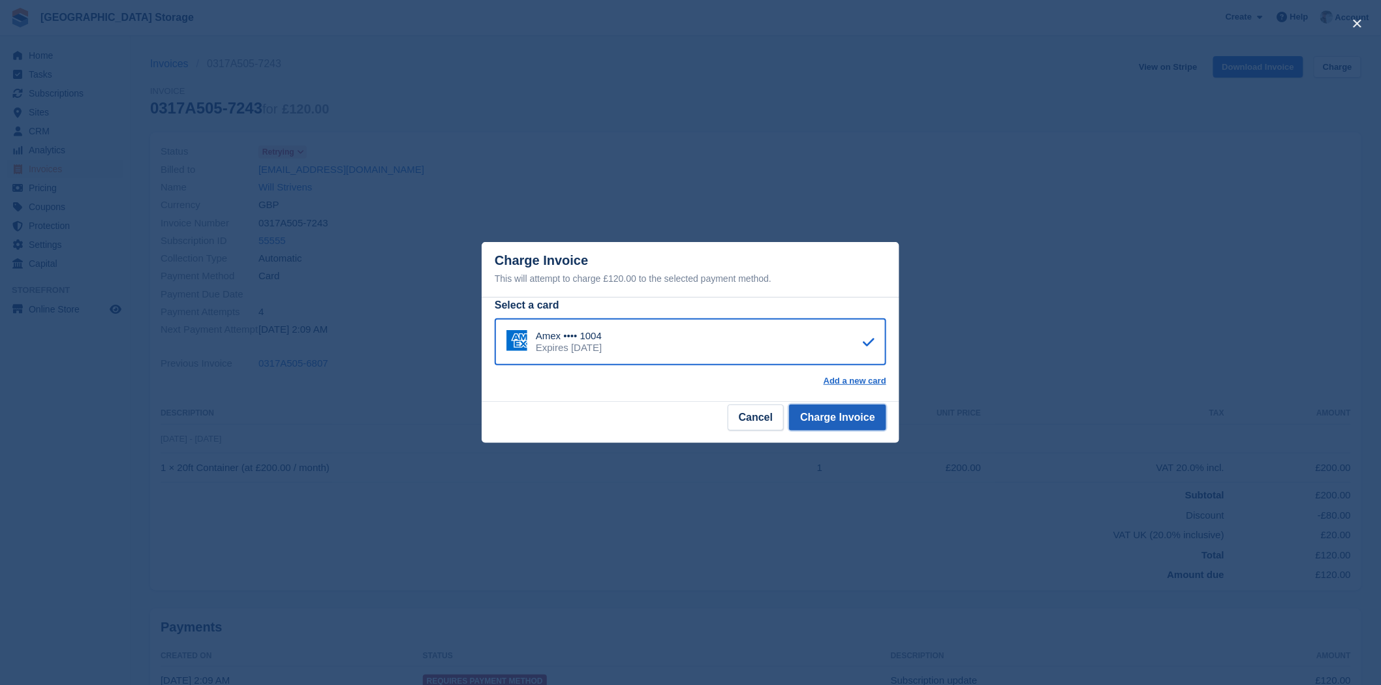
click at [865, 416] on button "Charge Invoice" at bounding box center [837, 418] width 97 height 26
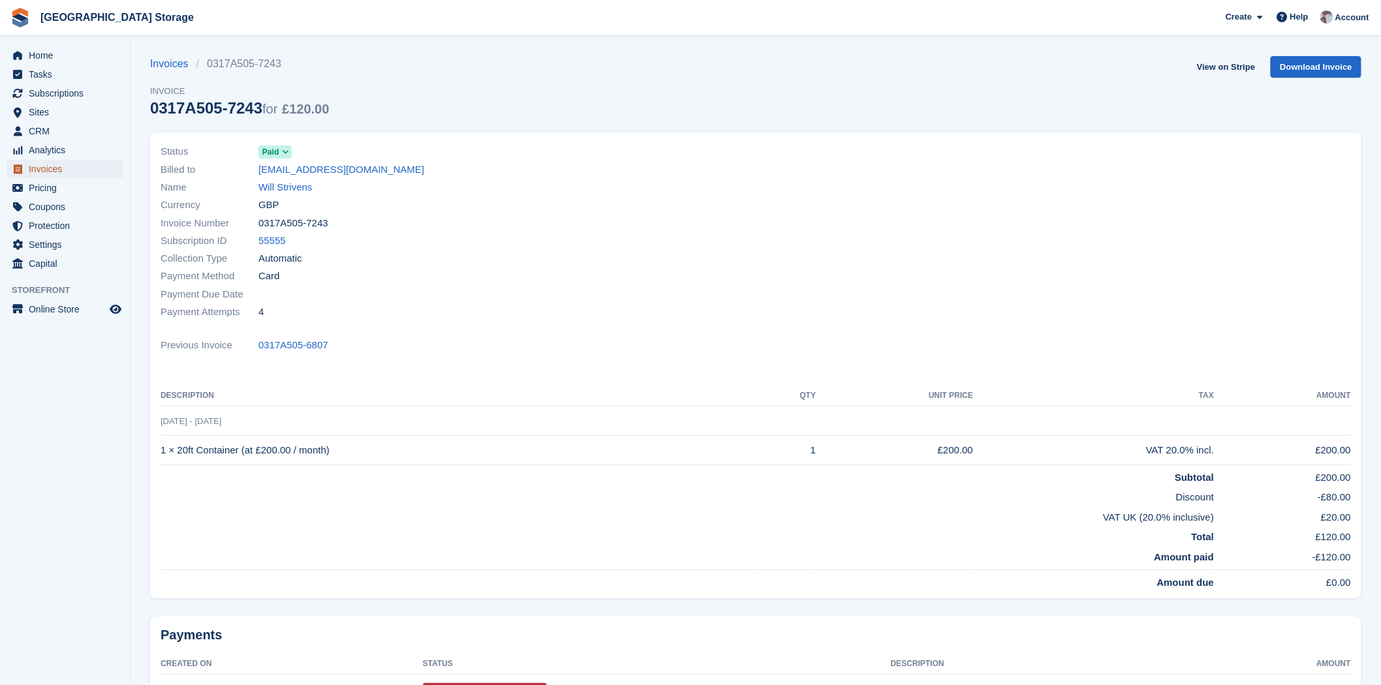
click at [77, 168] on span "Invoices" at bounding box center [68, 169] width 78 height 18
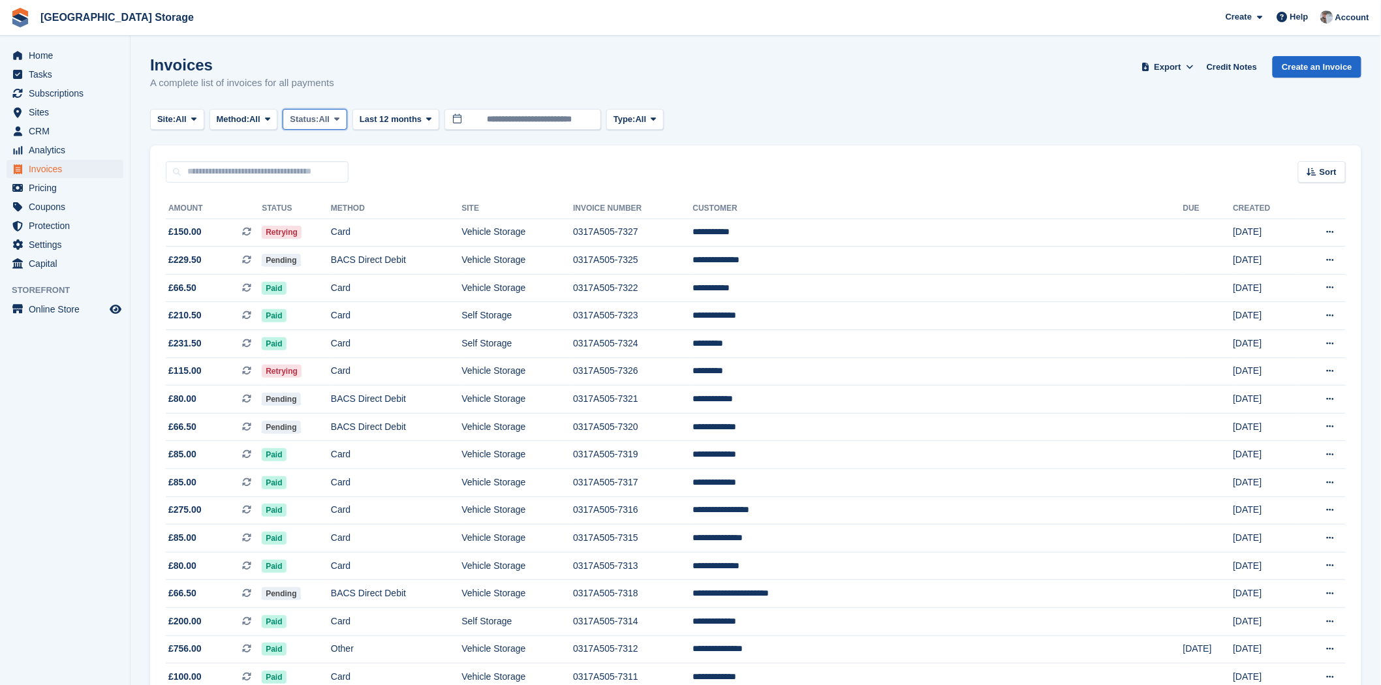
click at [317, 114] on span "Status:" at bounding box center [304, 119] width 29 height 13
click at [330, 213] on link "Open" at bounding box center [345, 220] width 114 height 23
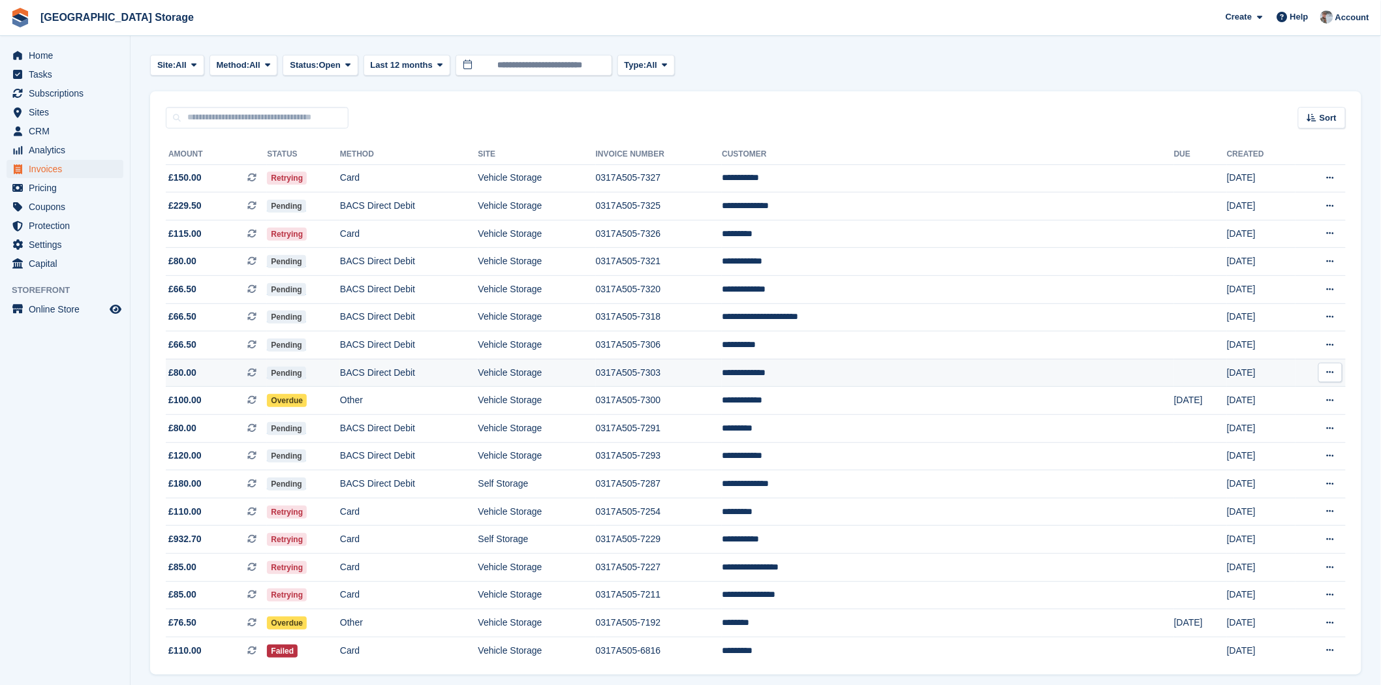
scroll to position [102, 0]
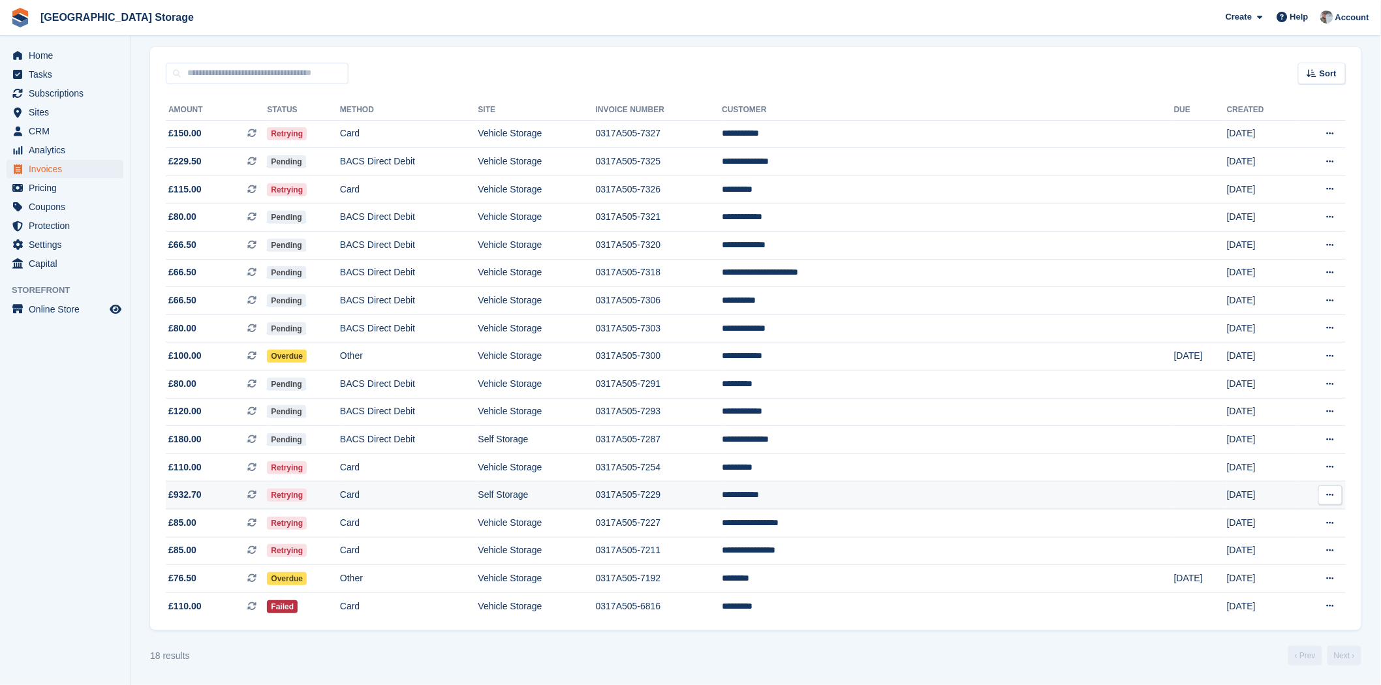
click at [340, 497] on td "Retrying" at bounding box center [303, 496] width 73 height 28
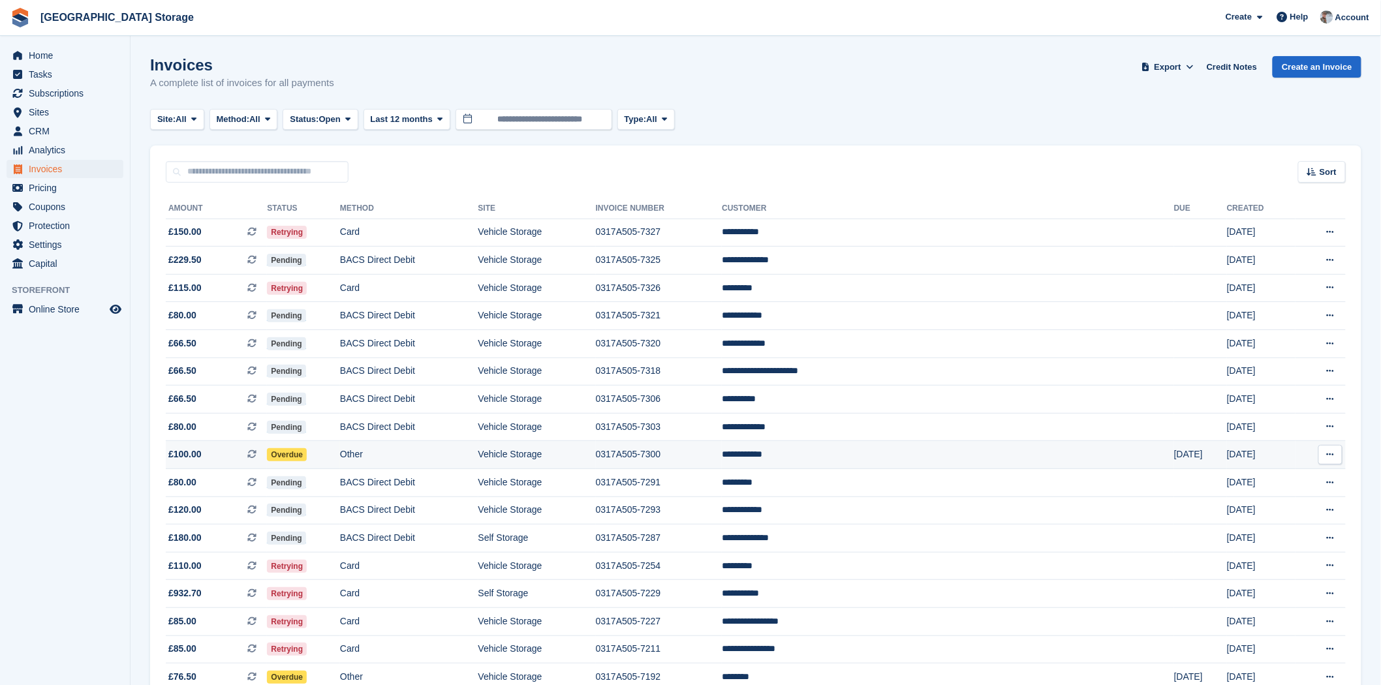
click at [579, 465] on td "Vehicle Storage" at bounding box center [536, 455] width 117 height 28
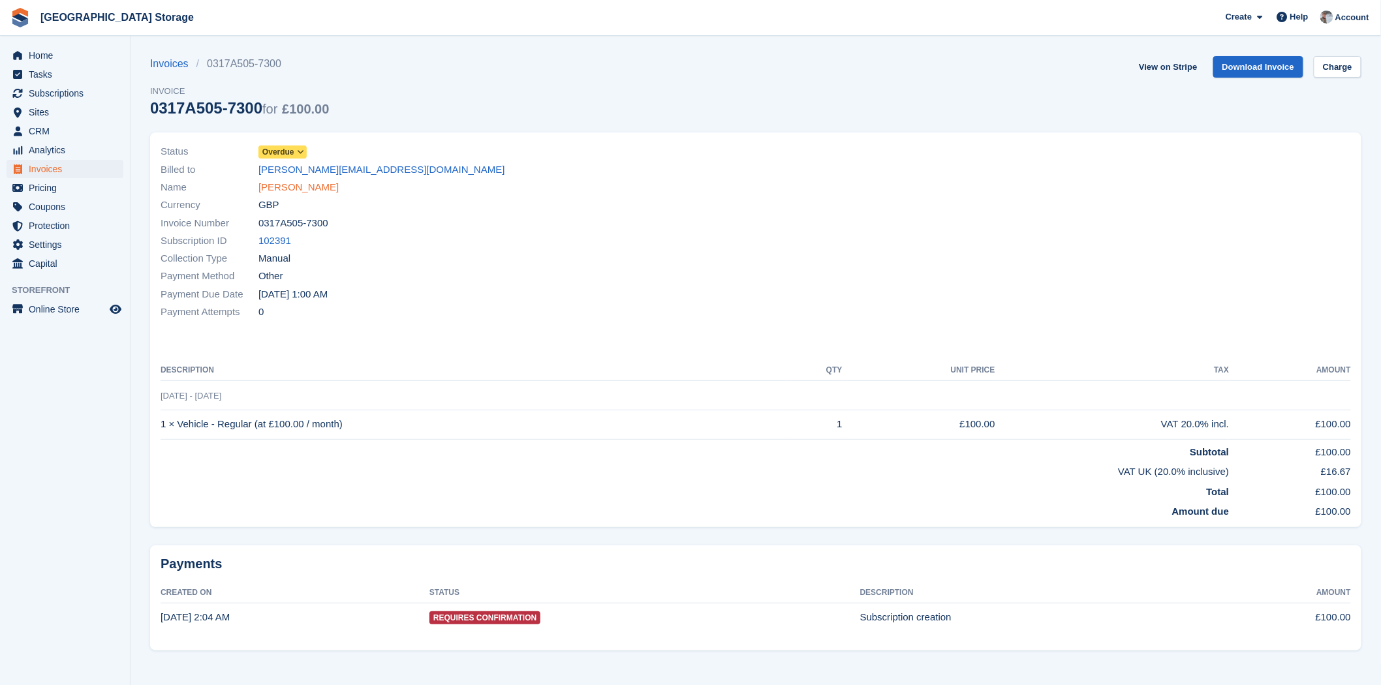
click at [302, 188] on link "[PERSON_NAME]" at bounding box center [298, 187] width 80 height 15
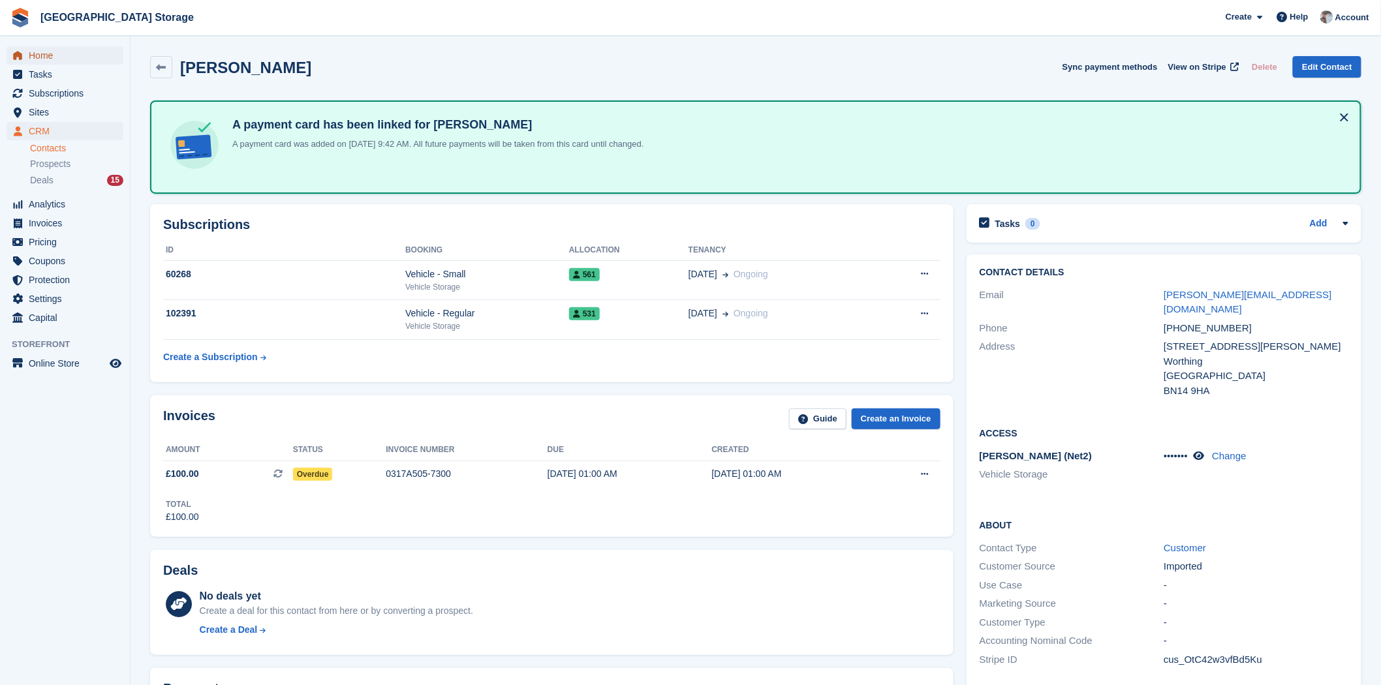
click at [40, 50] on span "Home" at bounding box center [68, 55] width 78 height 18
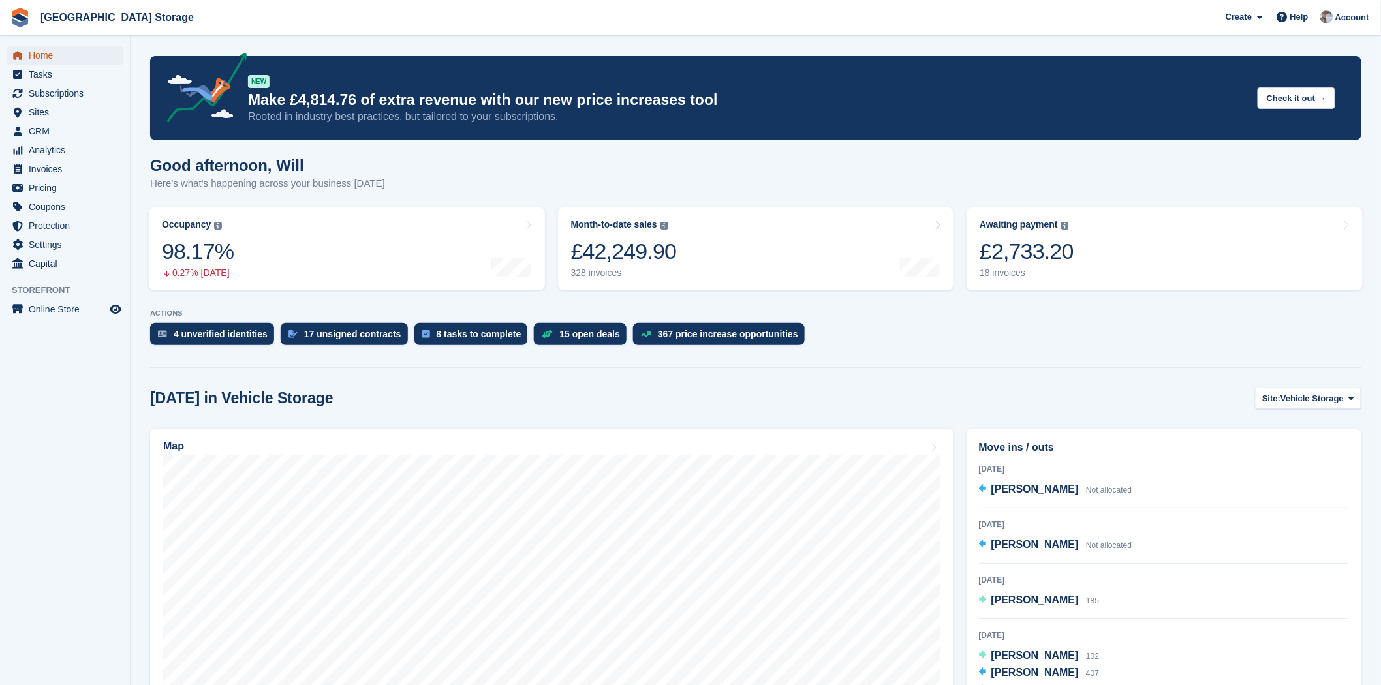
click at [67, 61] on span "Home" at bounding box center [68, 55] width 78 height 18
